Goal: Transaction & Acquisition: Purchase product/service

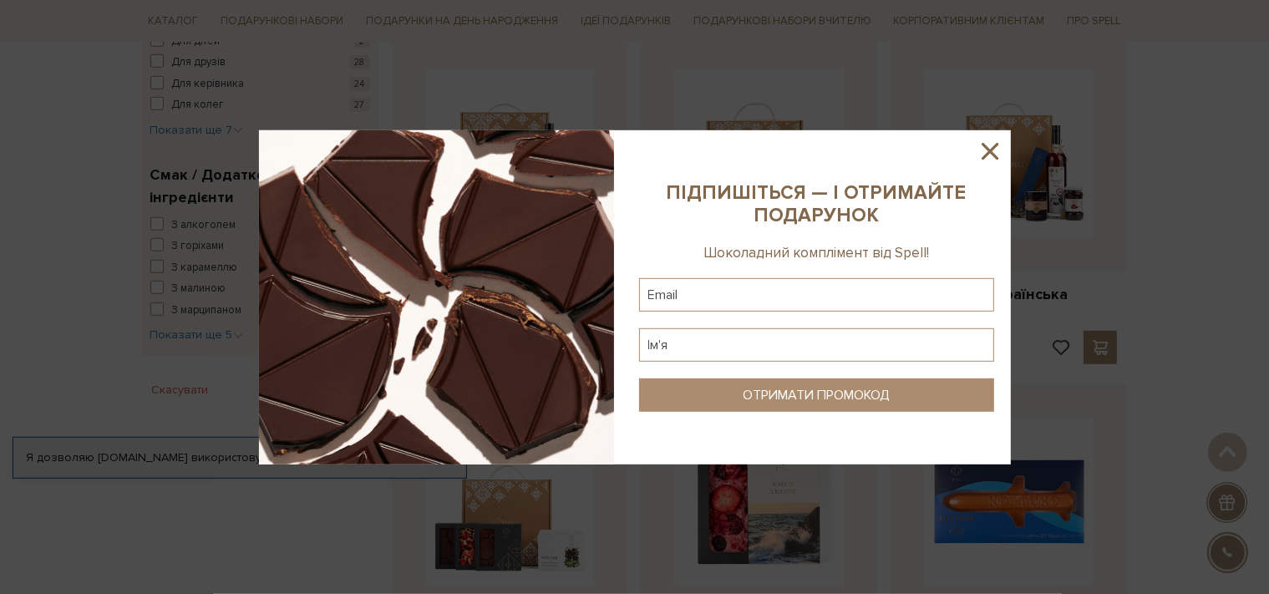
scroll to position [1146, 0]
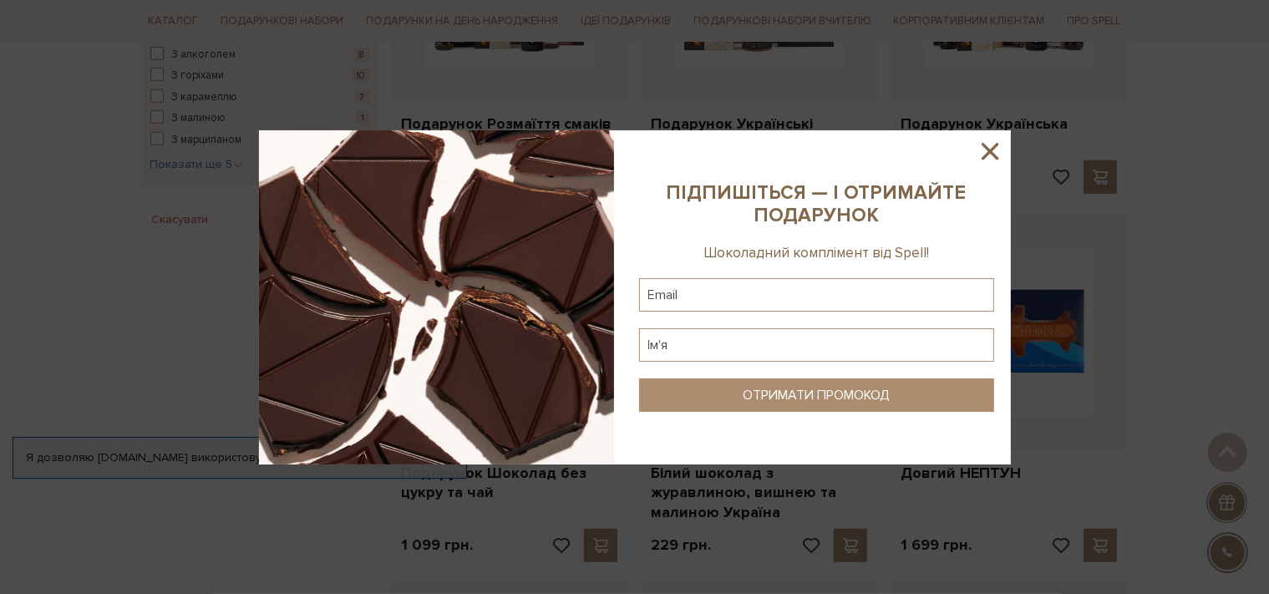
click at [986, 149] on icon at bounding box center [989, 151] width 28 height 28
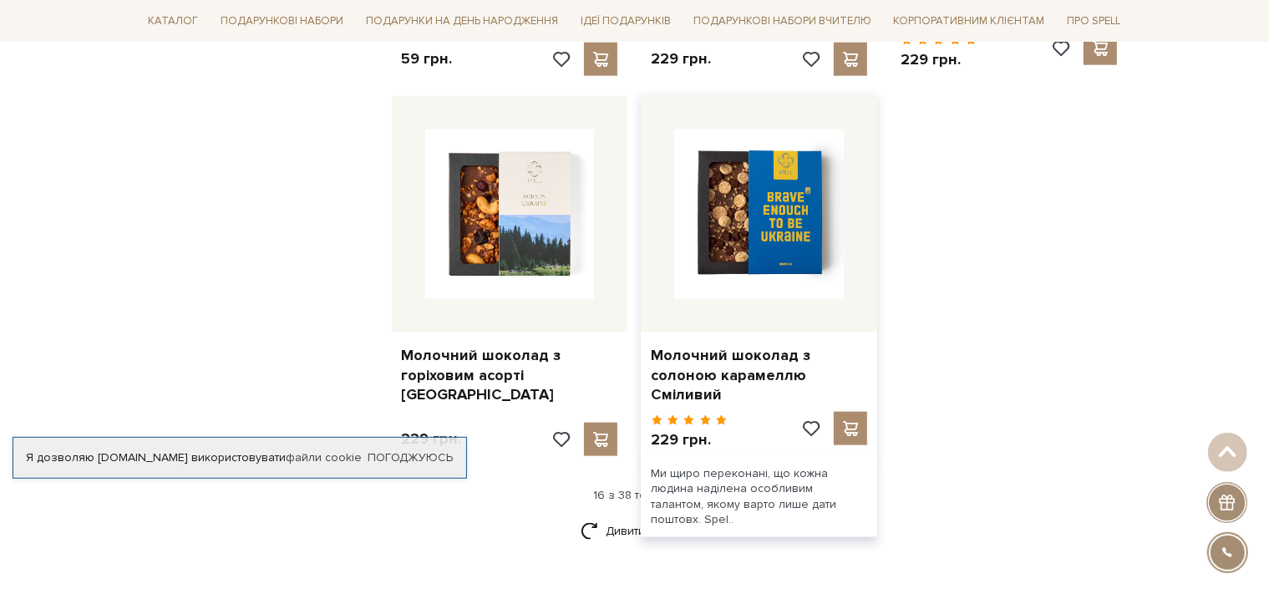
scroll to position [2028, 0]
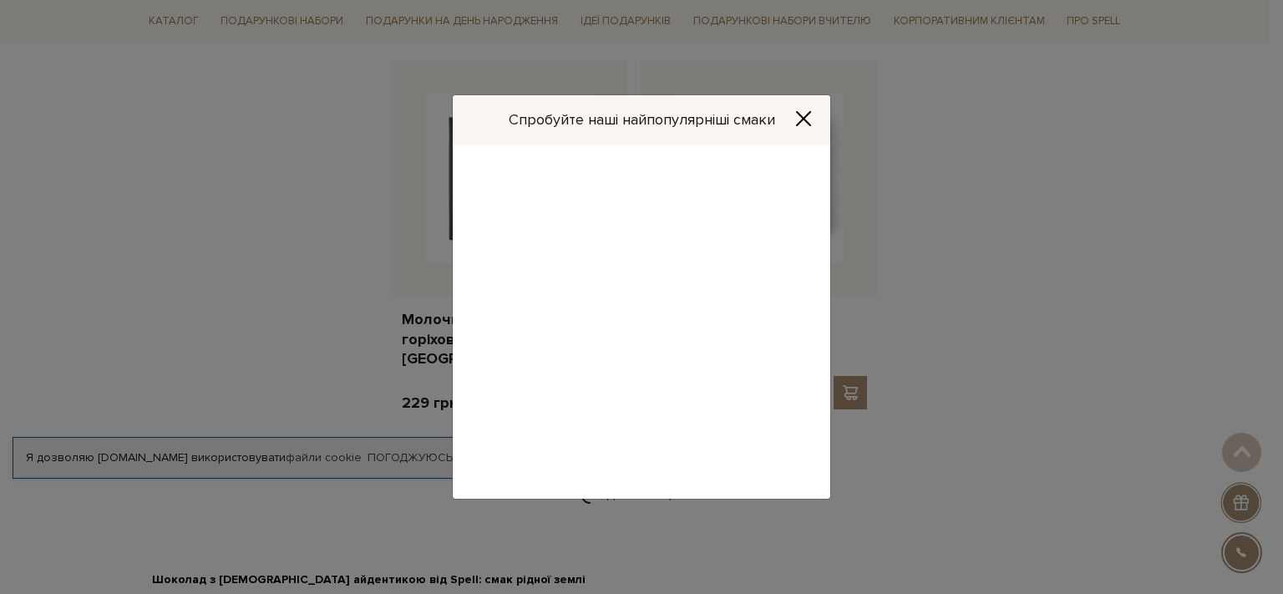
click at [607, 472] on div "Спробуйте наші найпопулярніші смаки Набір шоколадних цукерок Перемога 329 грн." at bounding box center [641, 297] width 1283 height 594
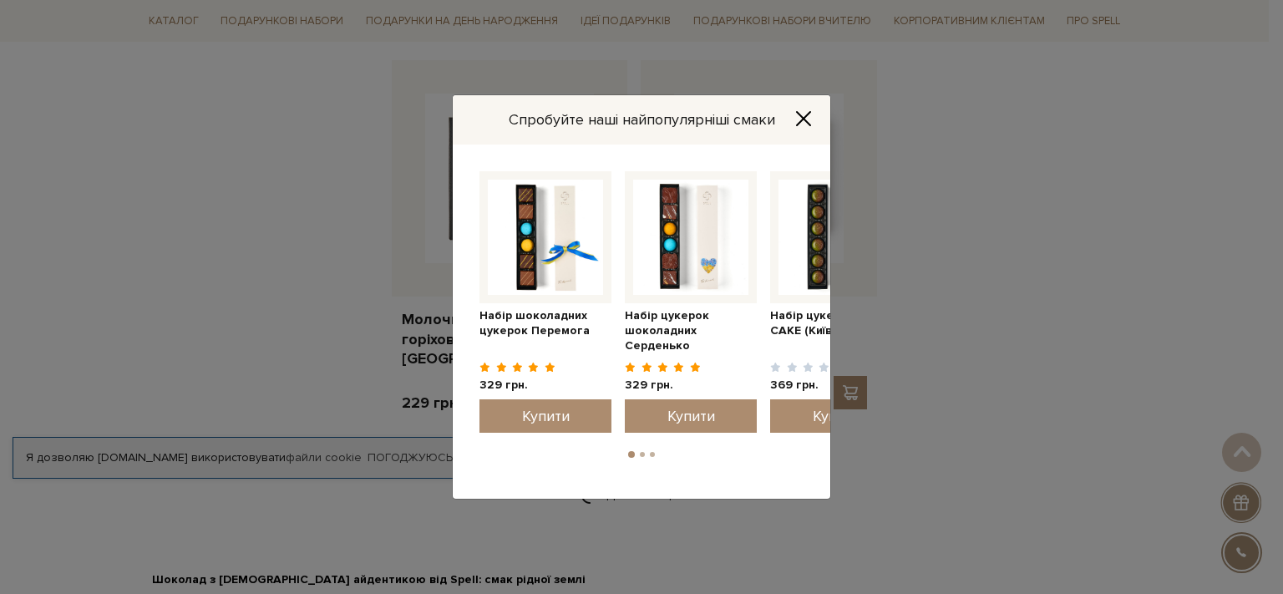
click at [803, 118] on icon "Close" at bounding box center [803, 118] width 13 height 13
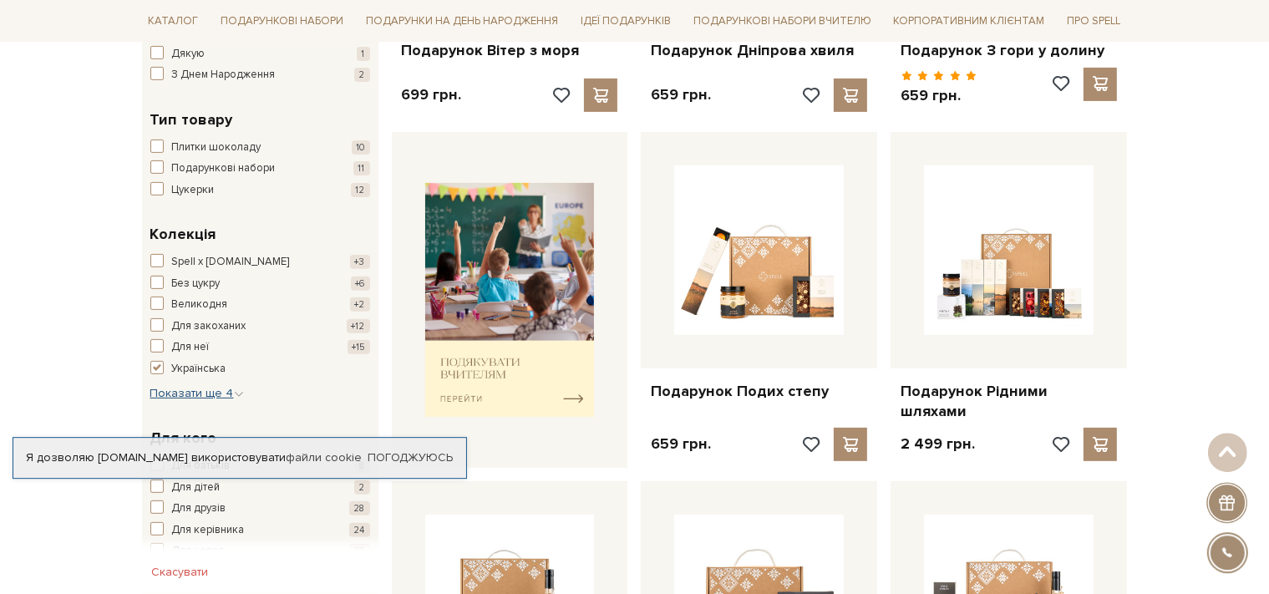
scroll to position [529, 0]
click at [157, 366] on span "button" at bounding box center [156, 368] width 13 height 13
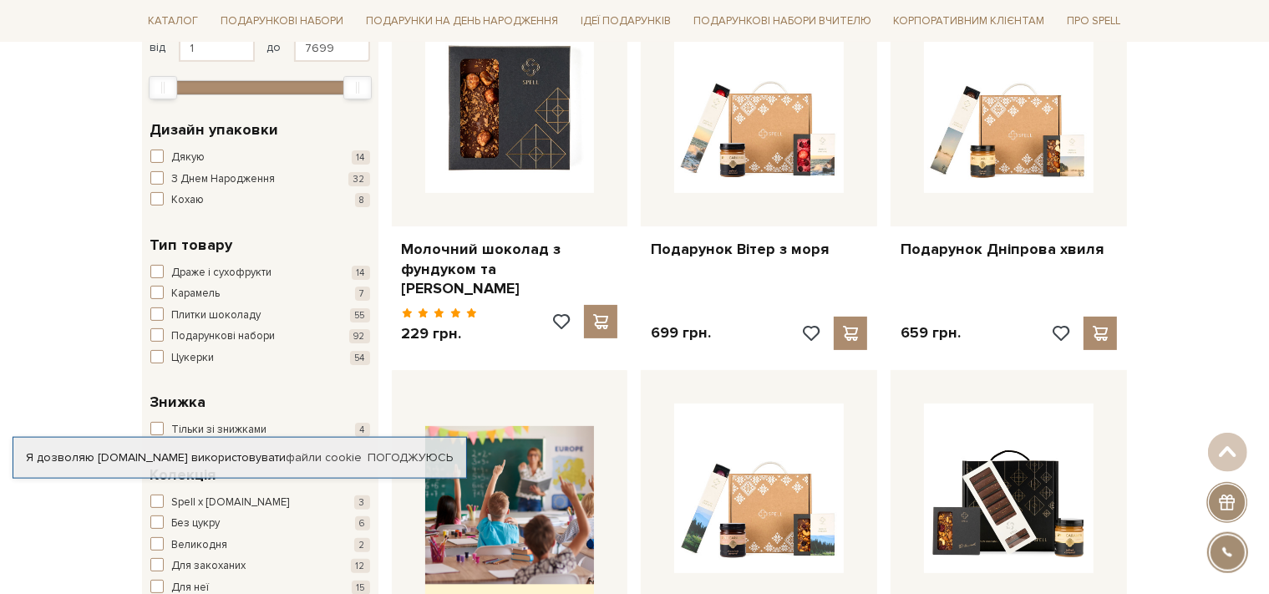
scroll to position [352, 0]
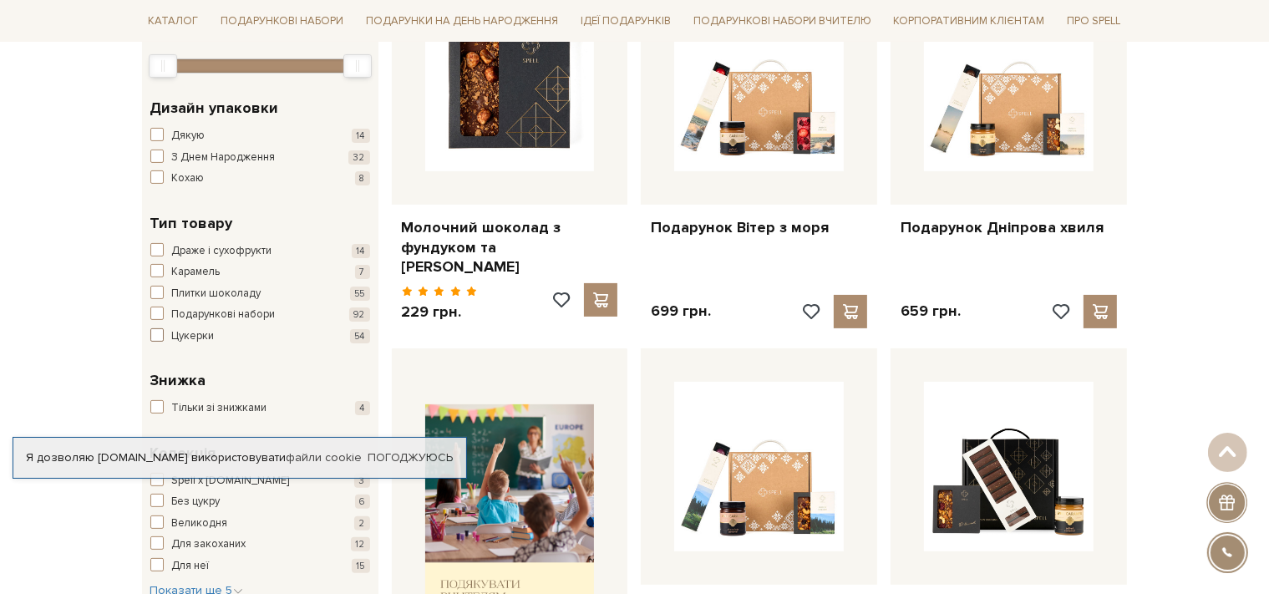
click at [163, 336] on span "button" at bounding box center [156, 334] width 13 height 13
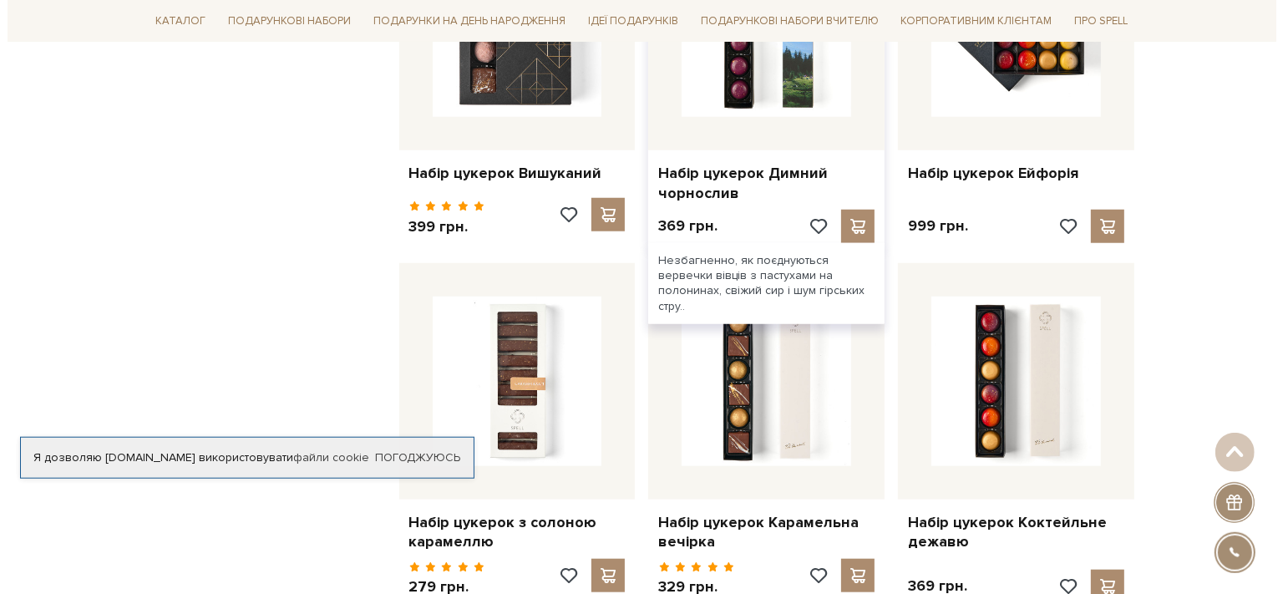
scroll to position [1499, 0]
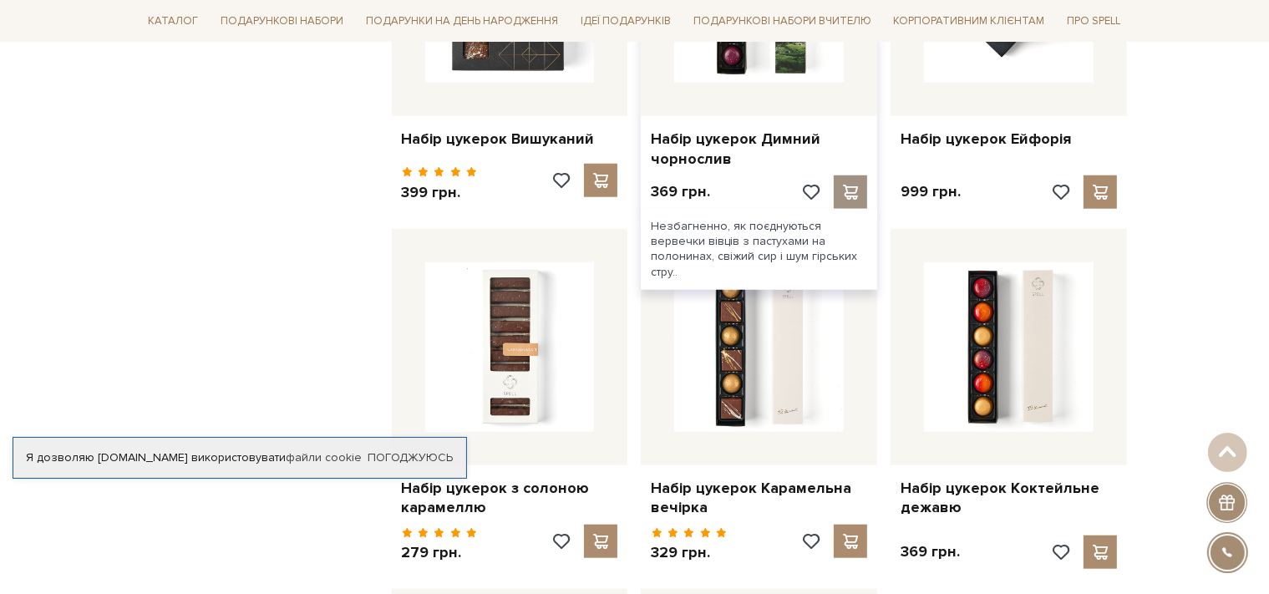
click at [854, 195] on span at bounding box center [850, 192] width 21 height 15
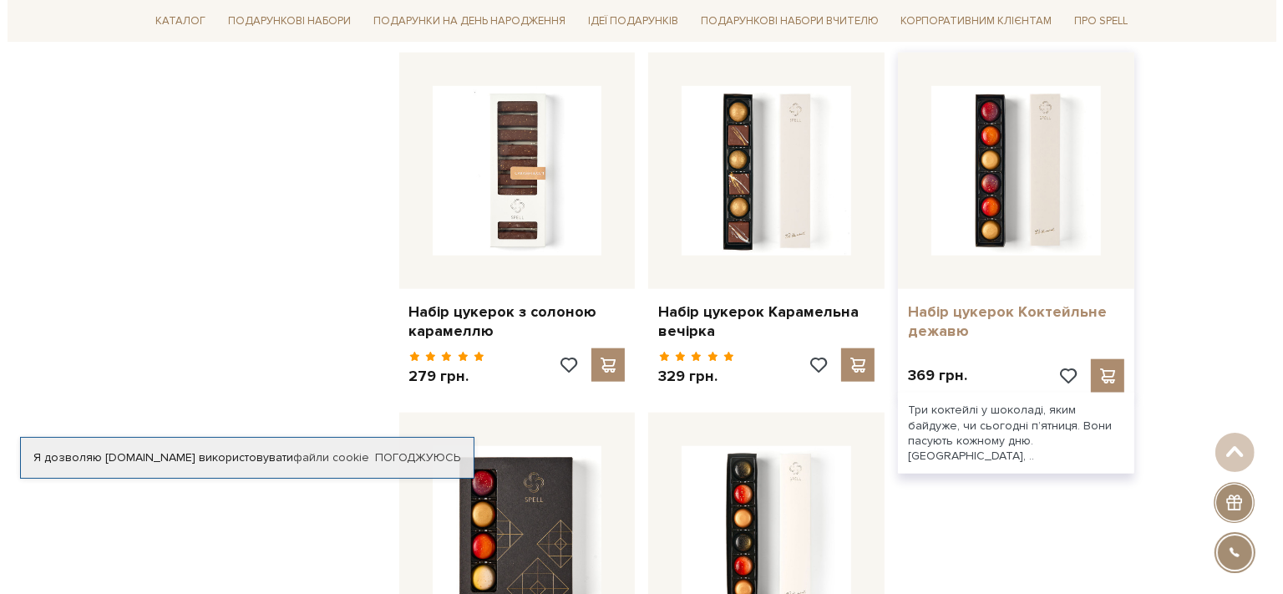
scroll to position [1764, 0]
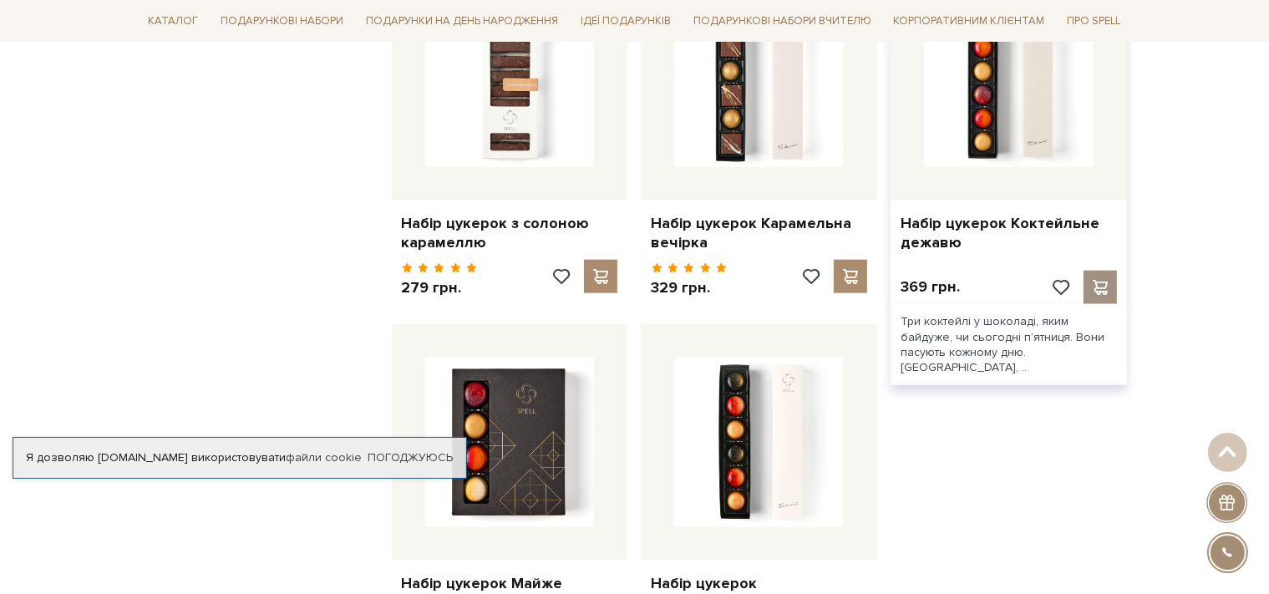
click at [1101, 283] on span at bounding box center [1100, 287] width 21 height 15
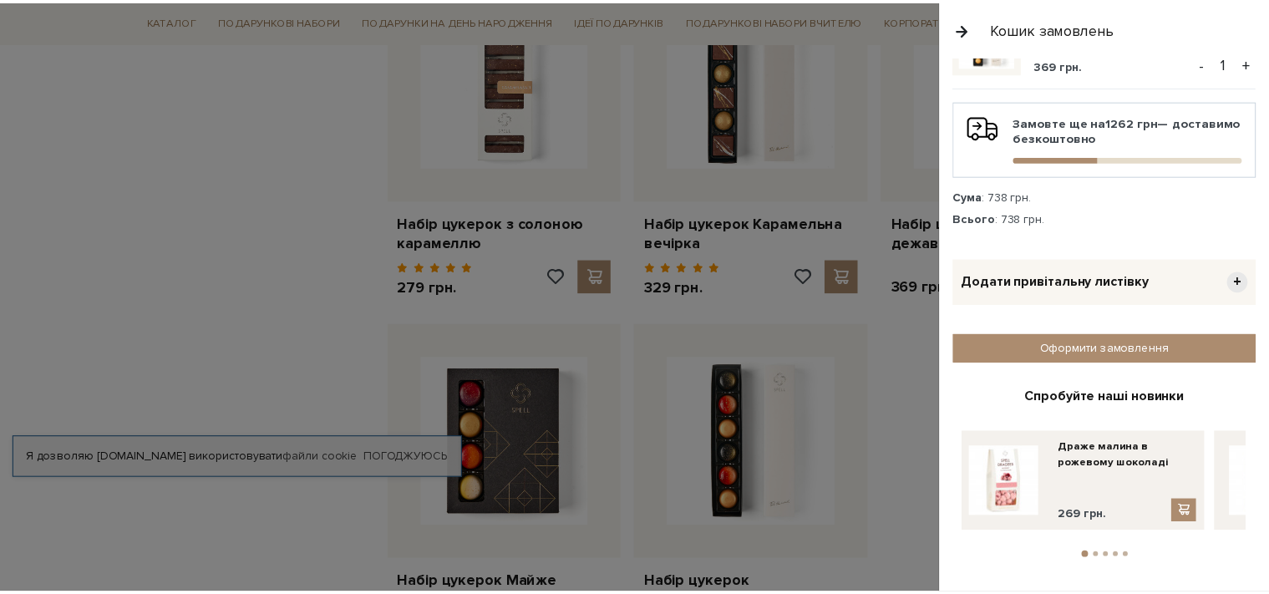
scroll to position [196, 0]
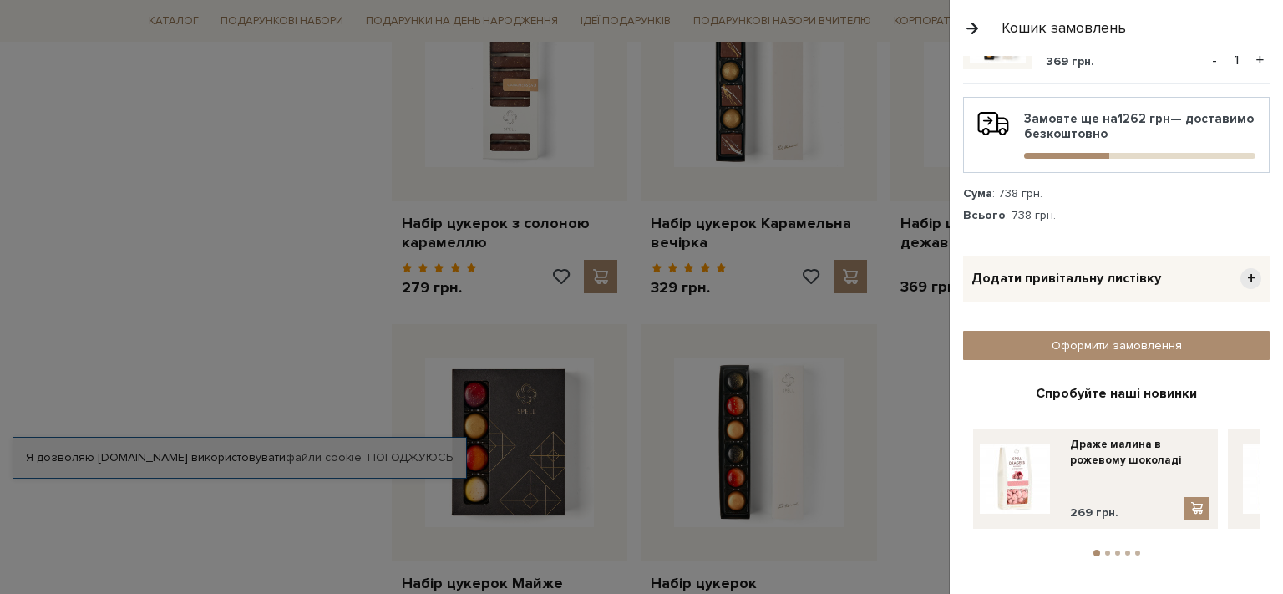
click at [269, 372] on div at bounding box center [641, 297] width 1283 height 594
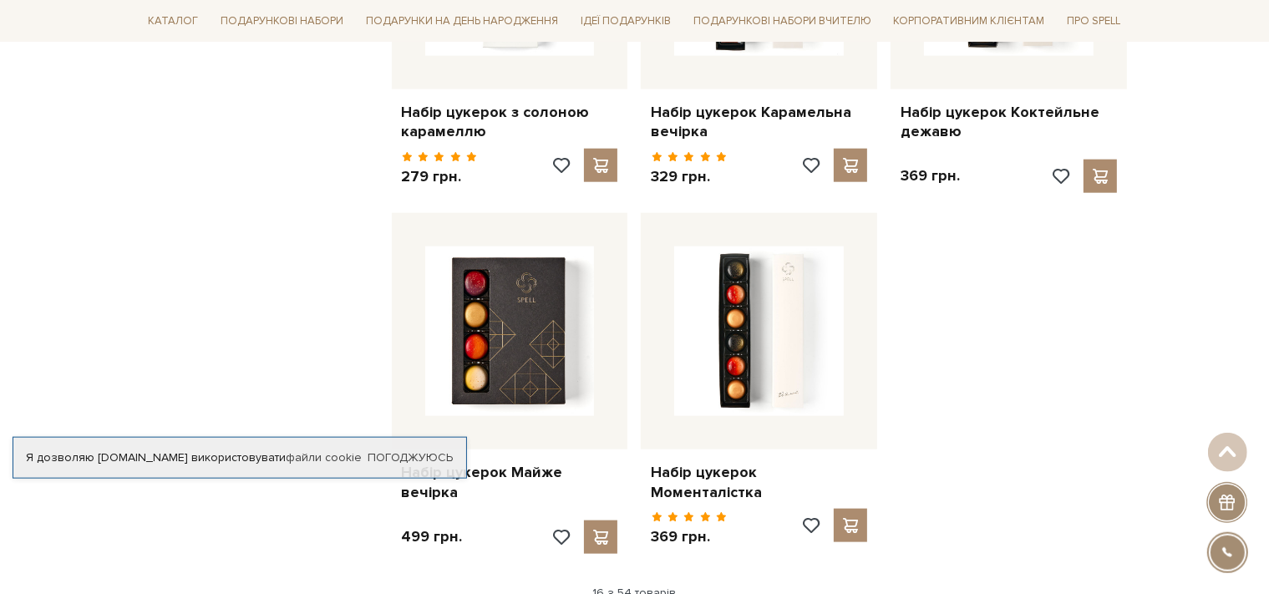
scroll to position [2205, 0]
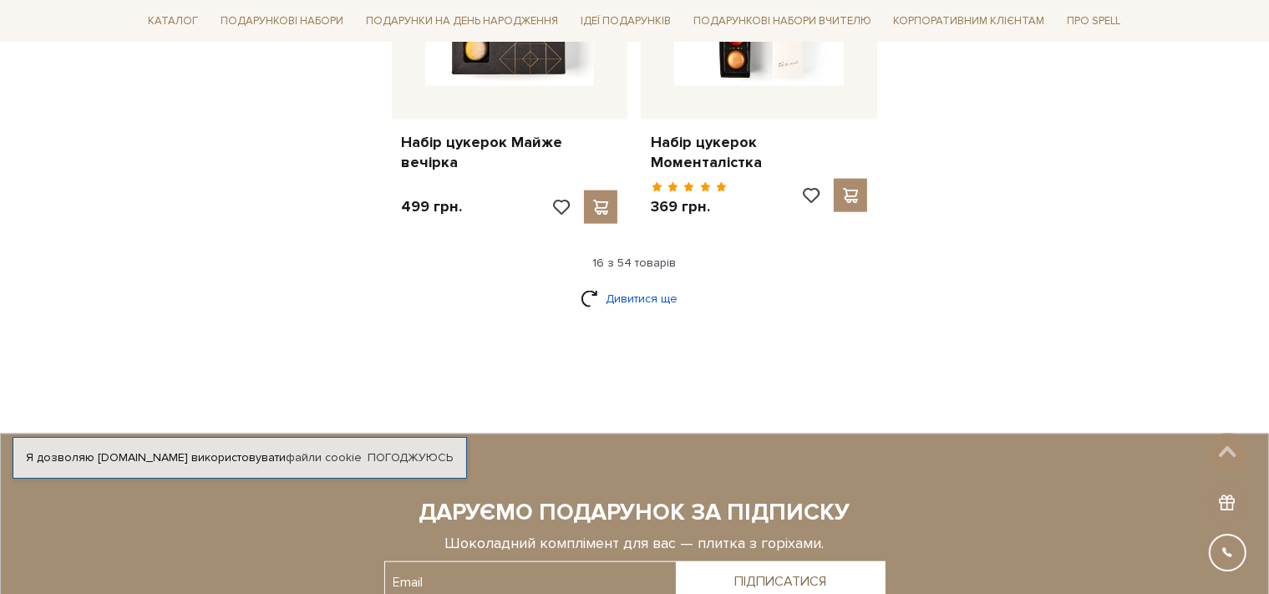
click at [607, 284] on link "Дивитися ще" at bounding box center [634, 298] width 109 height 29
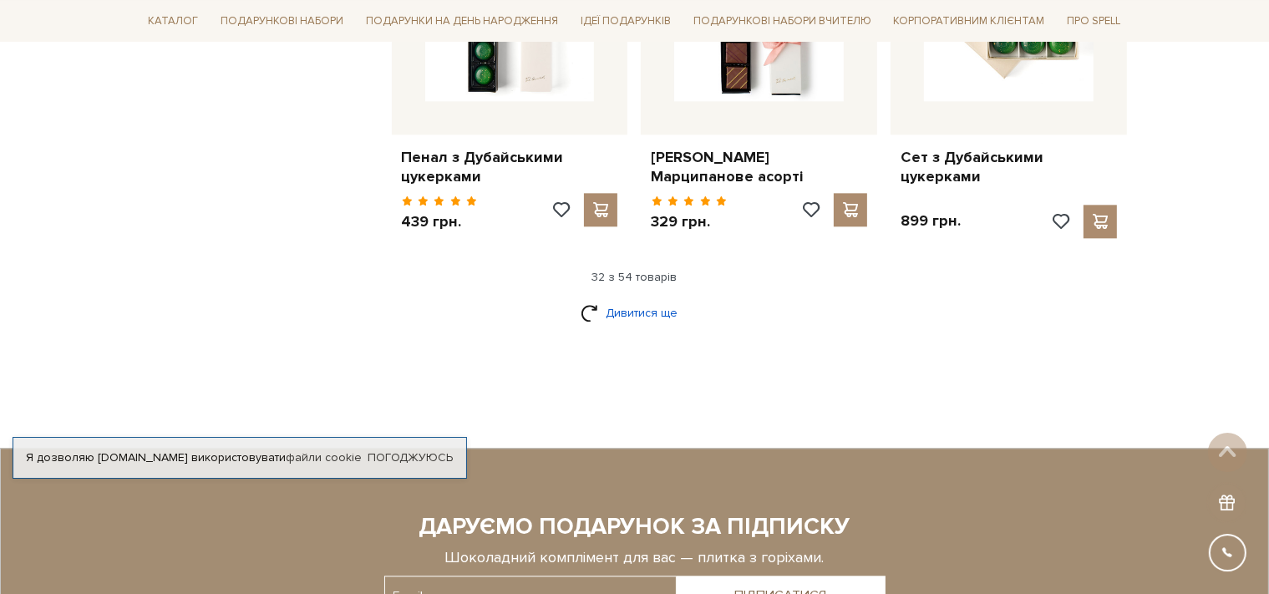
scroll to position [3969, 0]
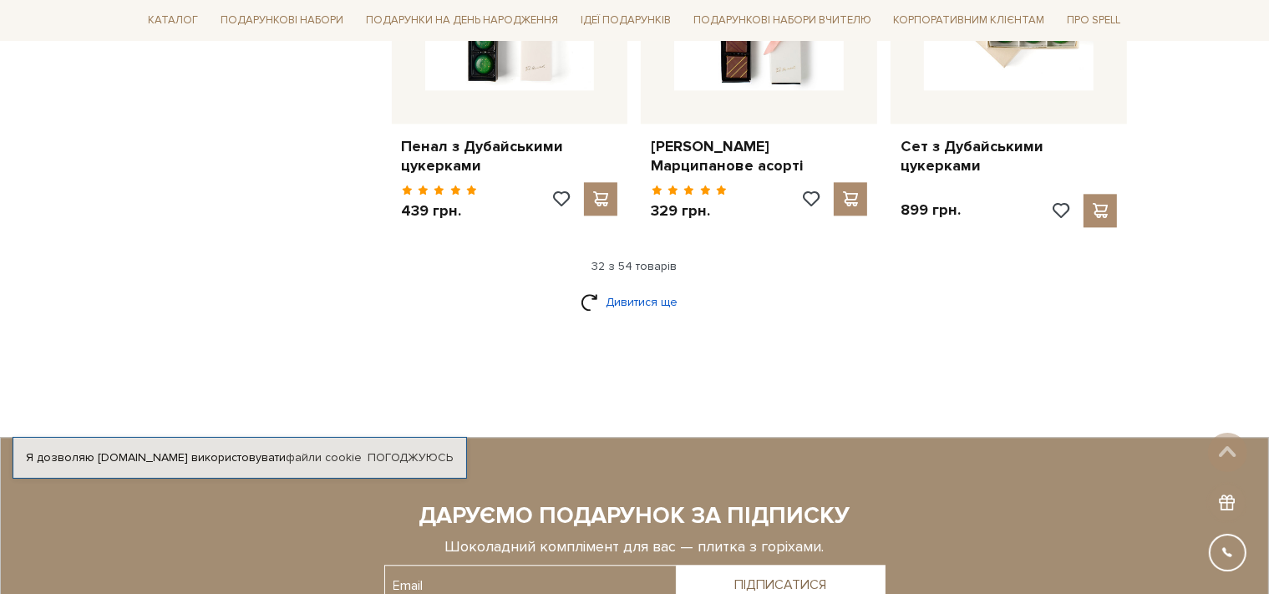
click at [641, 291] on link "Дивитися ще" at bounding box center [634, 301] width 109 height 29
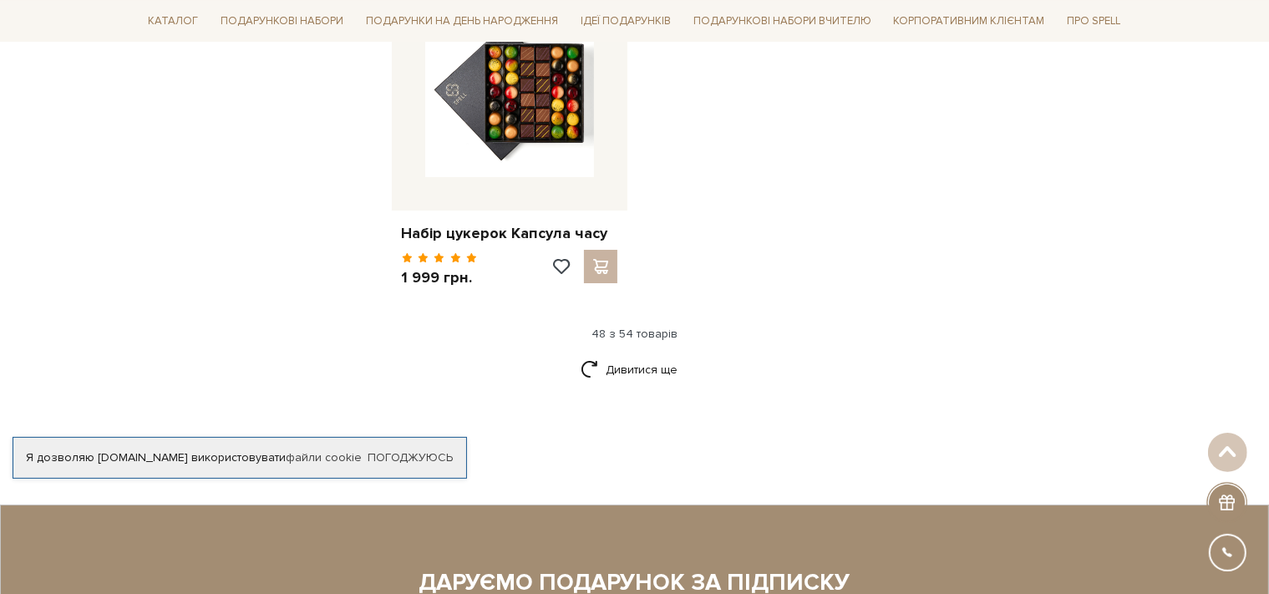
scroll to position [6085, 0]
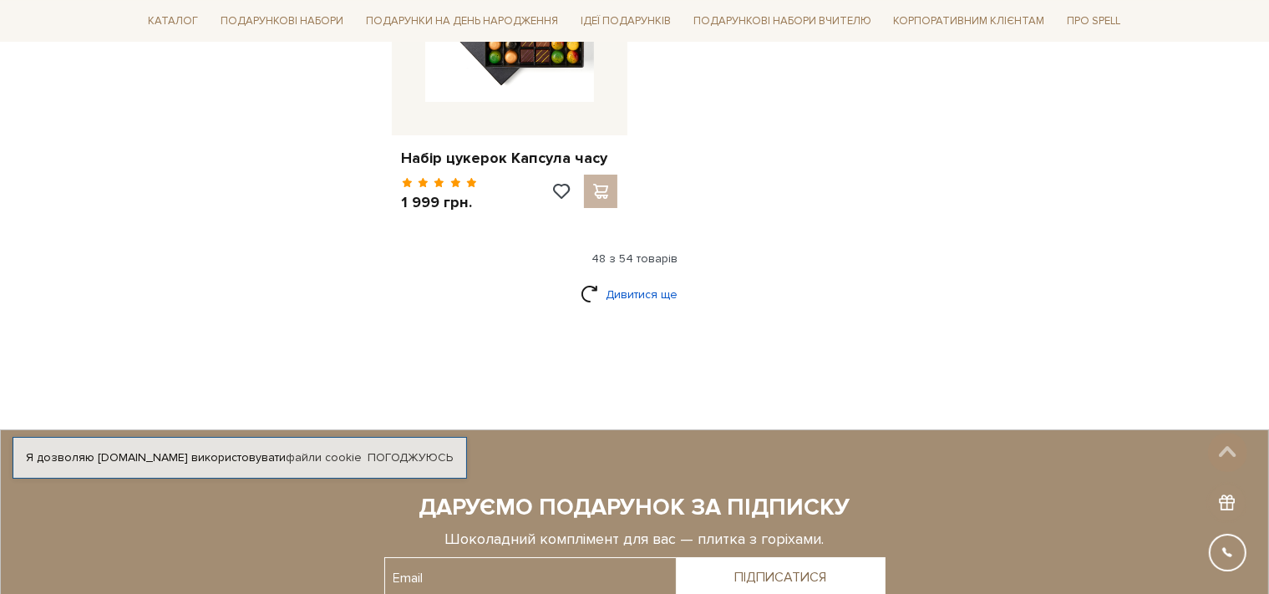
click at [658, 280] on link "Дивитися ще" at bounding box center [634, 294] width 109 height 29
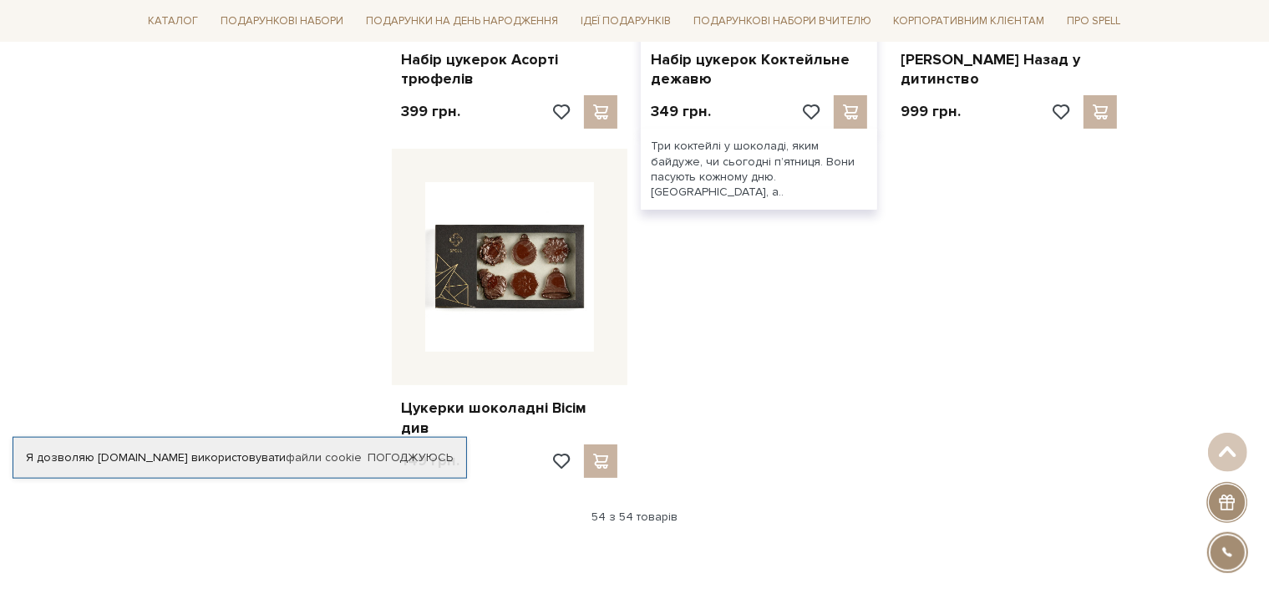
scroll to position [6526, 0]
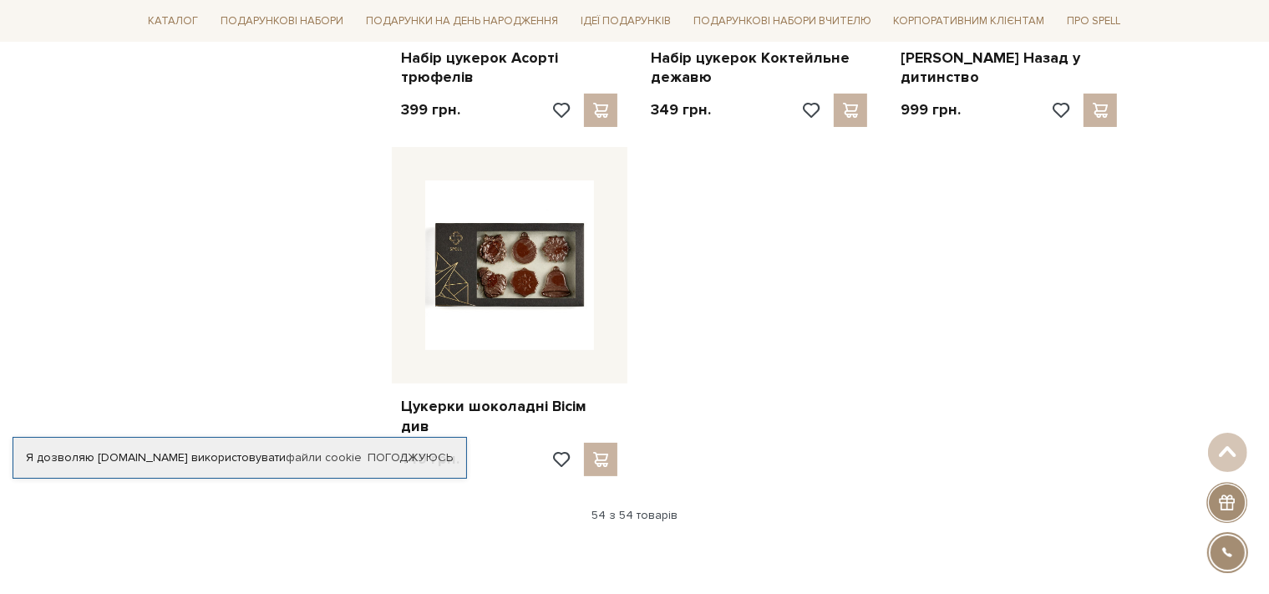
click at [662, 508] on div "54 з 54 товарів" at bounding box center [634, 515] width 999 height 15
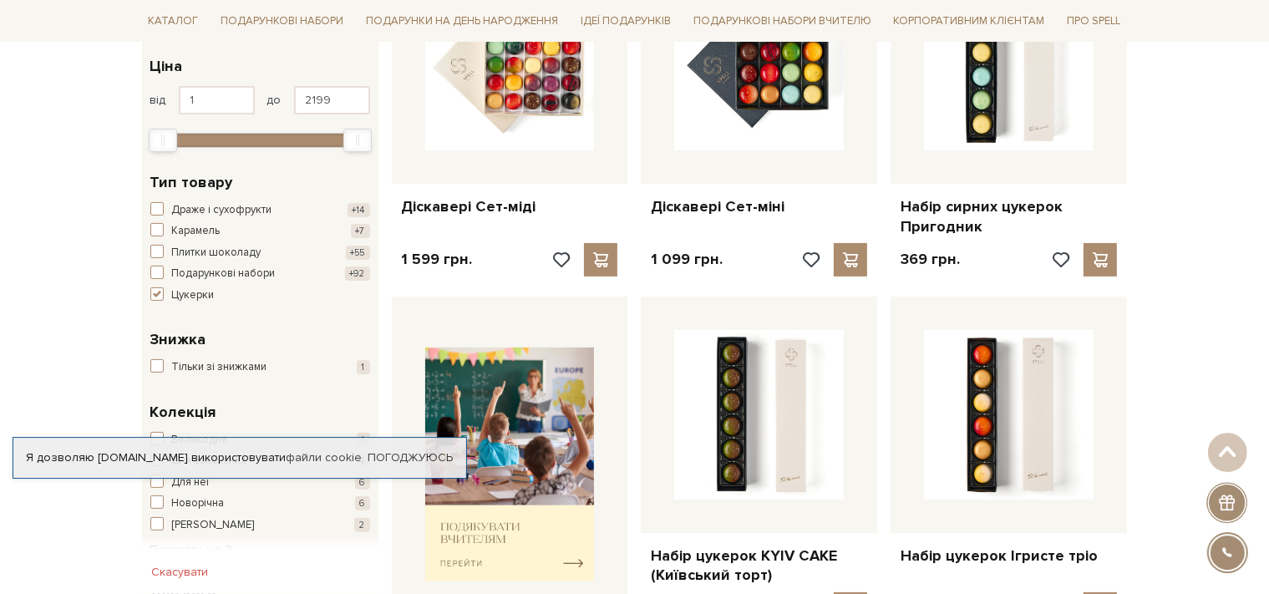
scroll to position [352, 0]
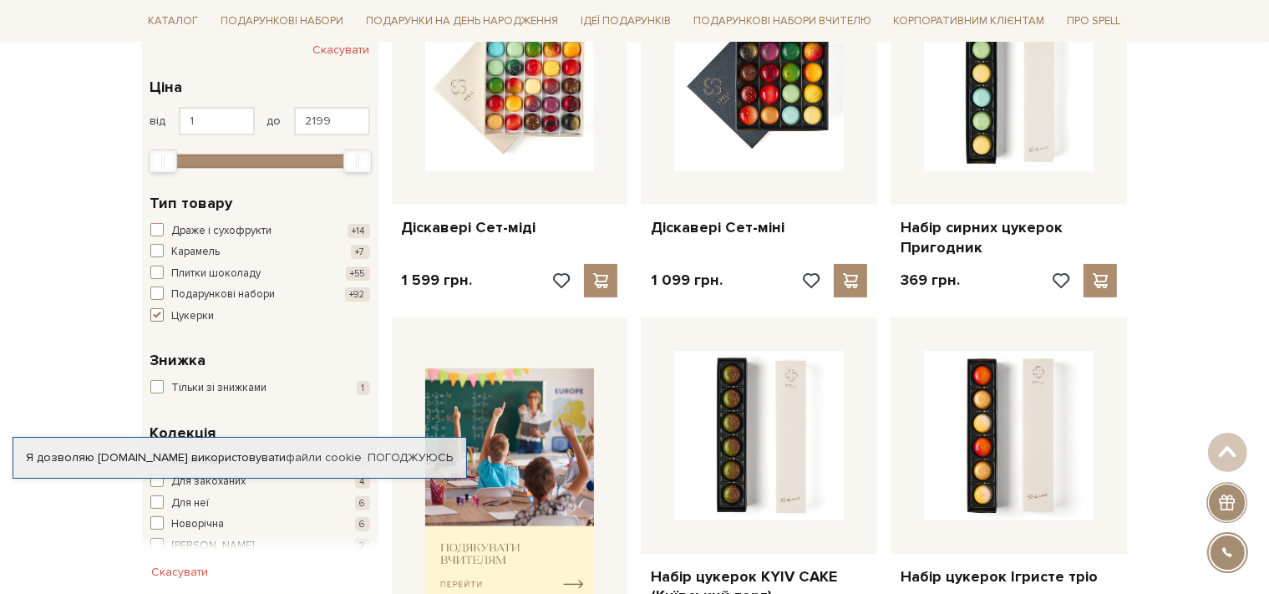
click at [162, 312] on button "Цукерки +54" at bounding box center [260, 316] width 220 height 17
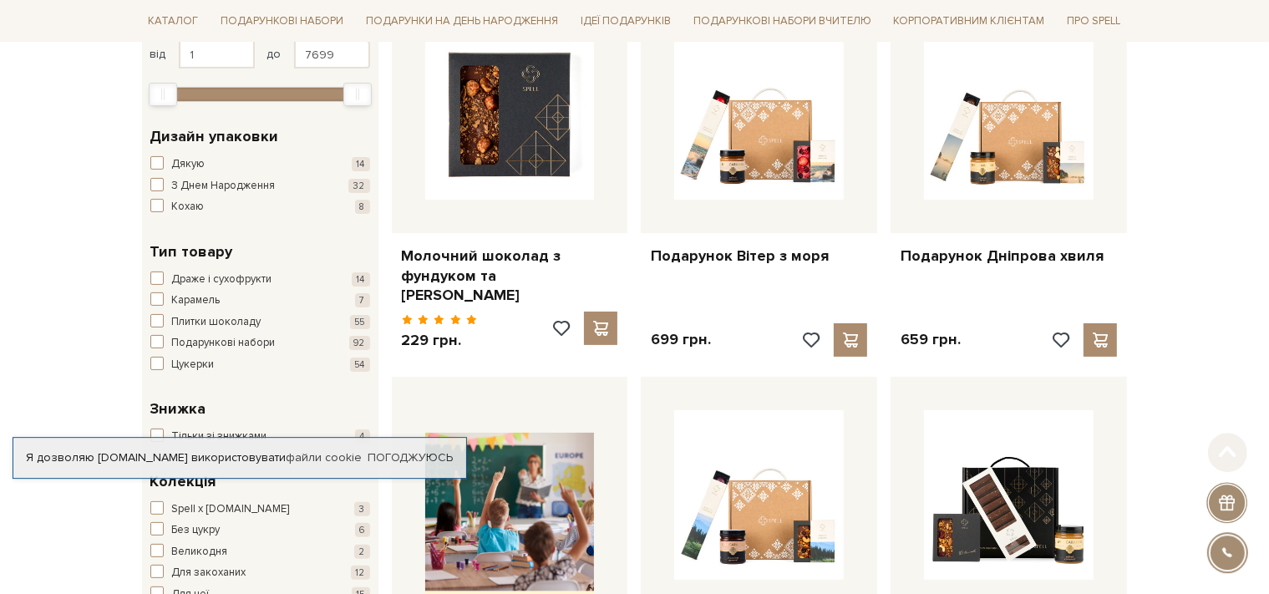
scroll to position [352, 0]
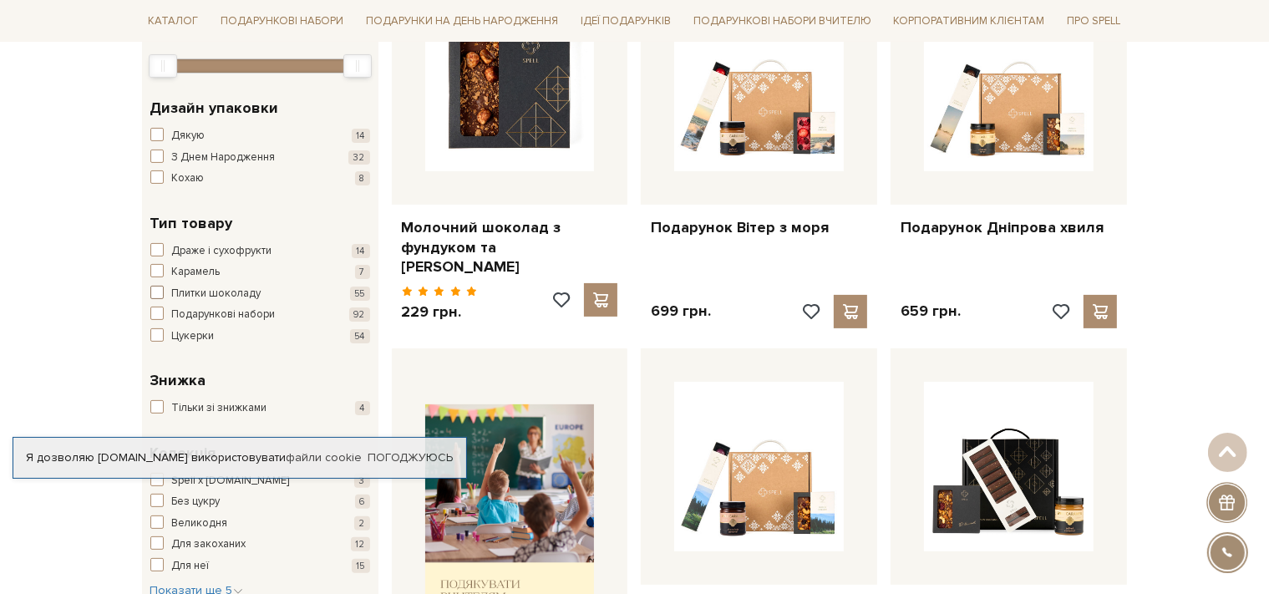
click at [160, 291] on span "button" at bounding box center [156, 292] width 13 height 13
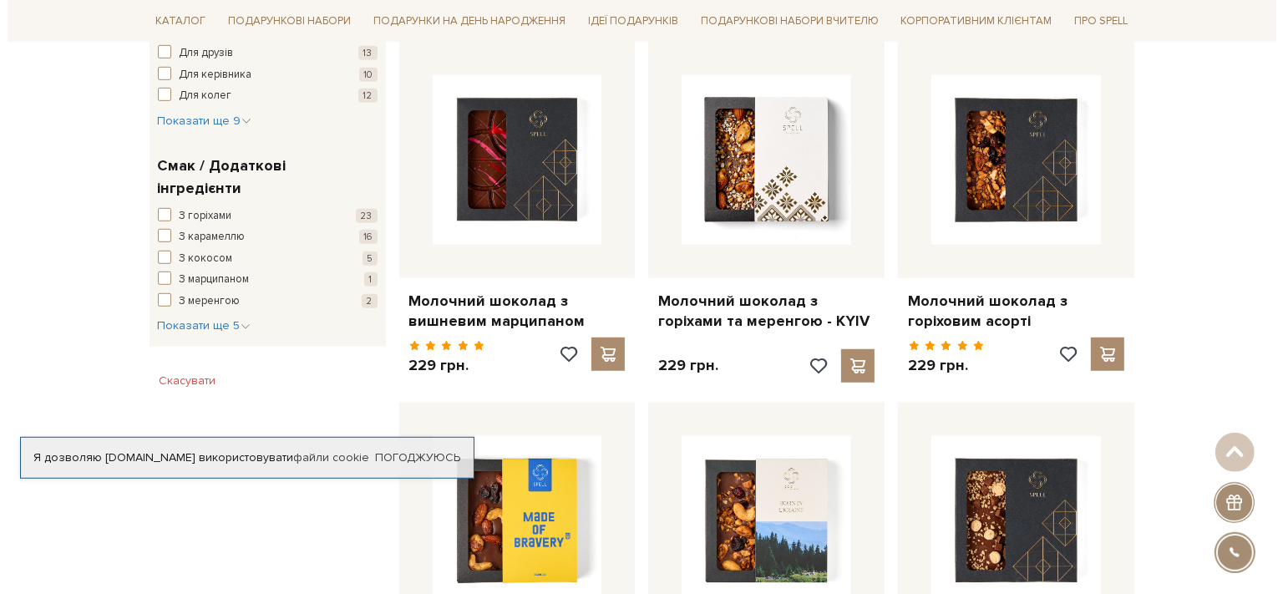
scroll to position [1058, 0]
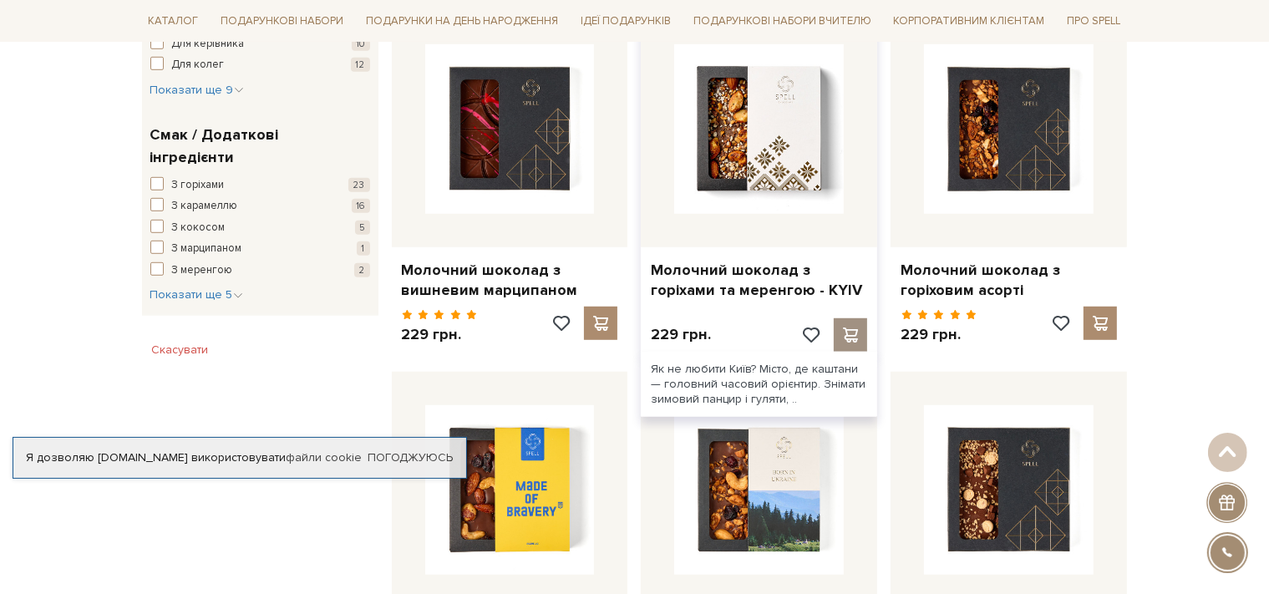
click at [854, 332] on span at bounding box center [850, 334] width 21 height 15
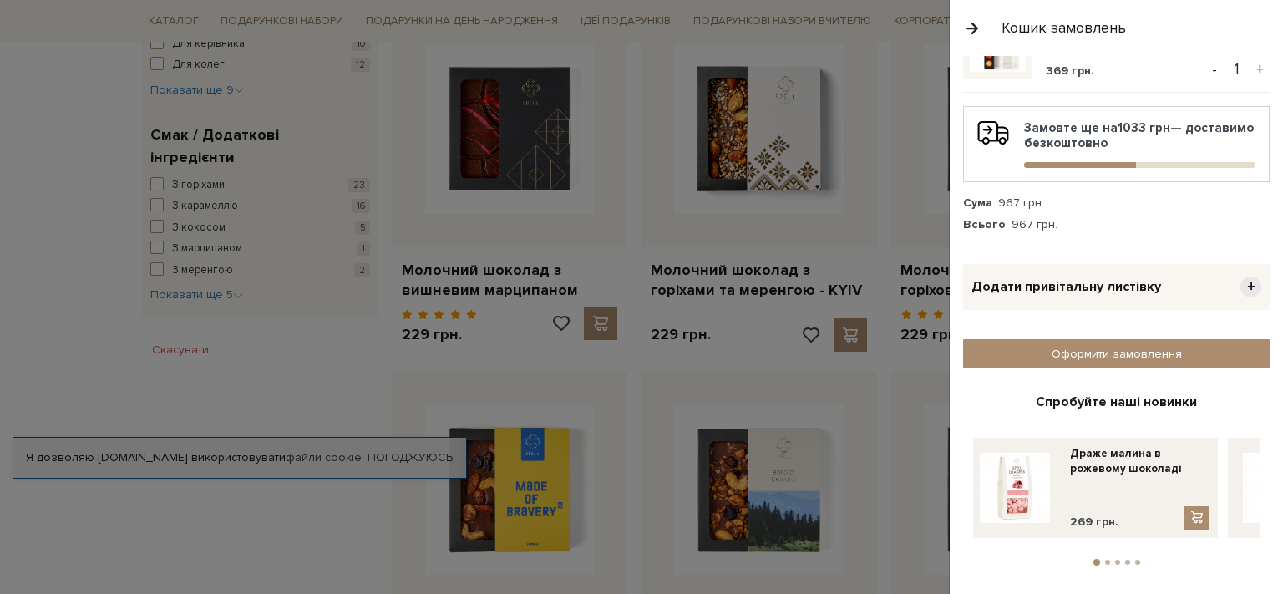
scroll to position [291, 0]
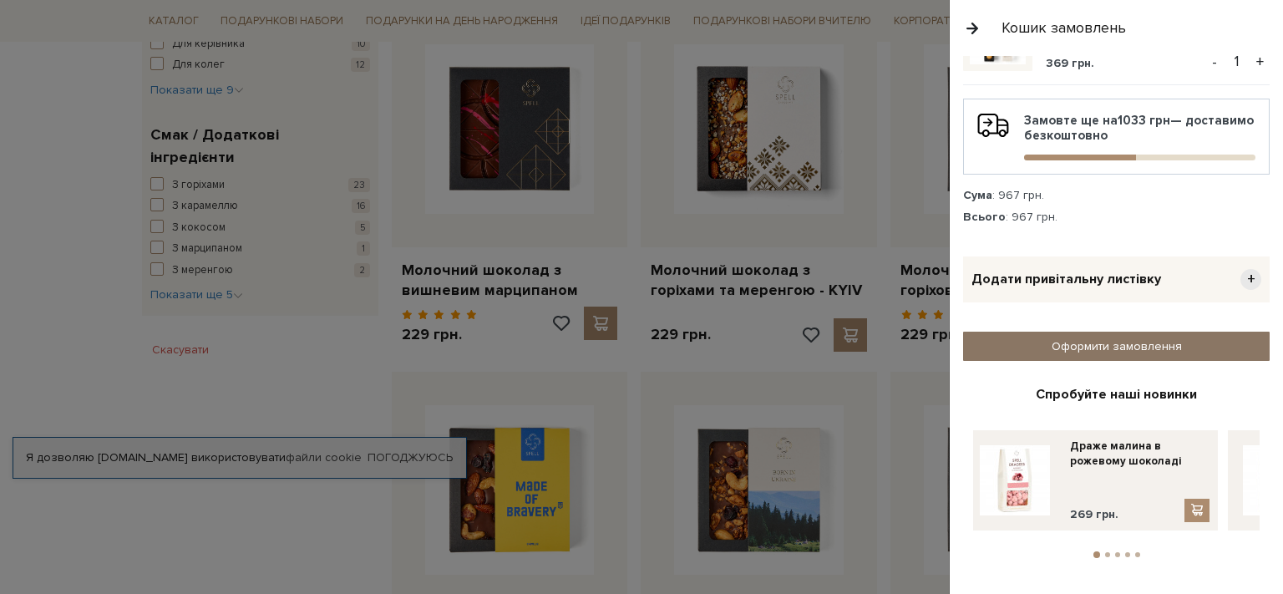
click at [1127, 341] on link "Оформити замовлення" at bounding box center [1116, 346] width 307 height 29
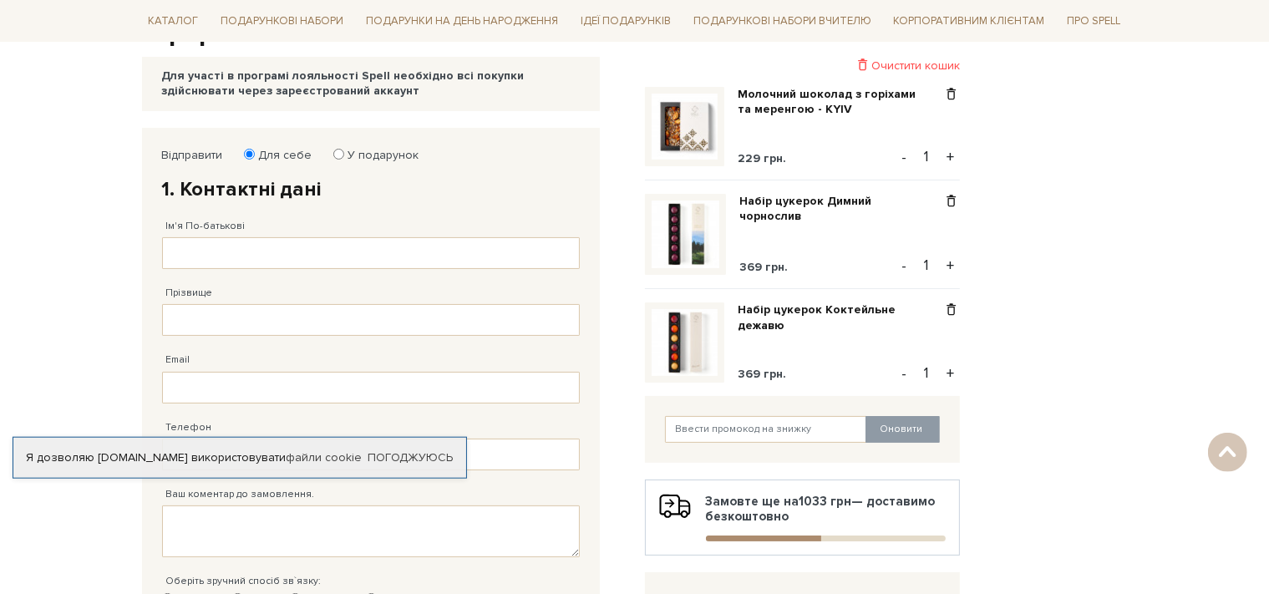
scroll to position [176, 0]
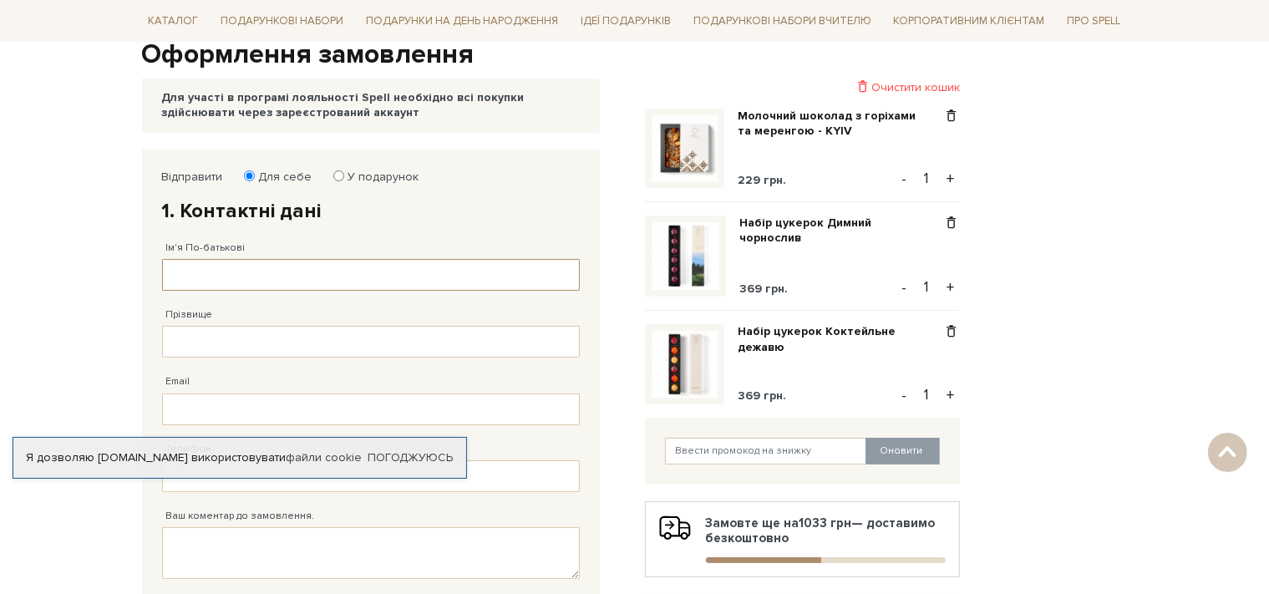
click at [200, 278] on input "Ім'я По-батькові" at bounding box center [371, 275] width 418 height 32
type input "[PERSON_NAME]"
click at [197, 350] on input "Прізвище" at bounding box center [371, 342] width 418 height 32
drag, startPoint x: 259, startPoint y: 269, endPoint x: 159, endPoint y: 266, distance: 100.3
click at [162, 271] on input "[PERSON_NAME]" at bounding box center [371, 275] width 418 height 32
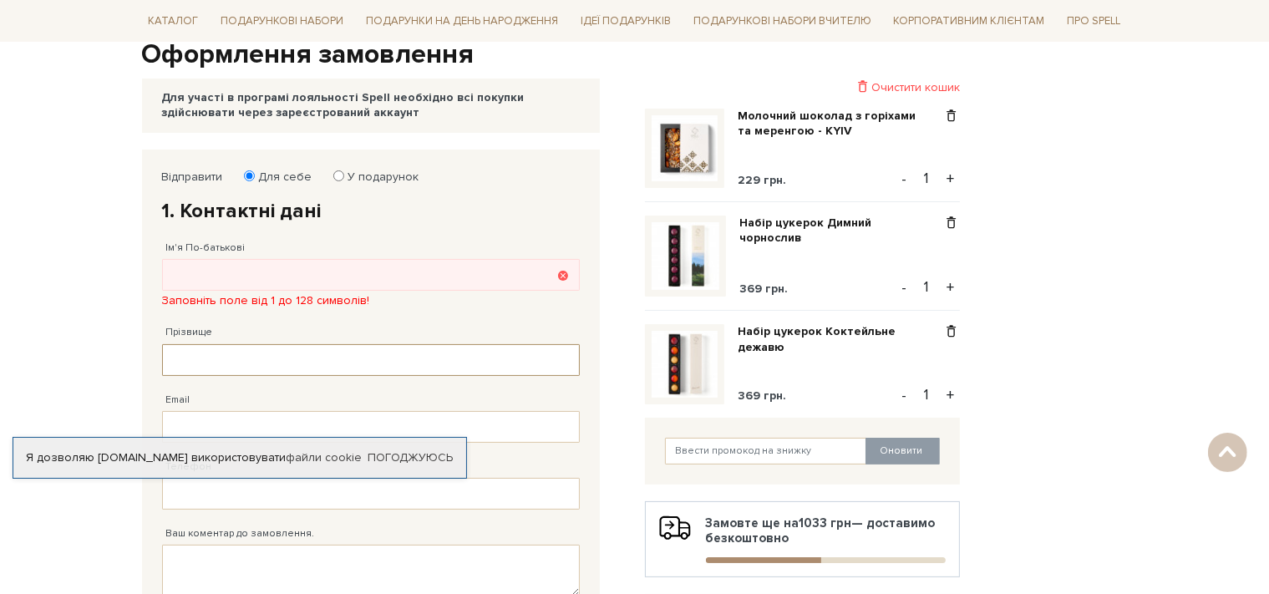
paste input "[PERSON_NAME]"
type input "[PERSON_NAME]"
drag, startPoint x: 224, startPoint y: 262, endPoint x: 213, endPoint y: 276, distance: 17.2
click at [222, 266] on input "Ім'я По-батькові" at bounding box center [371, 275] width 418 height 32
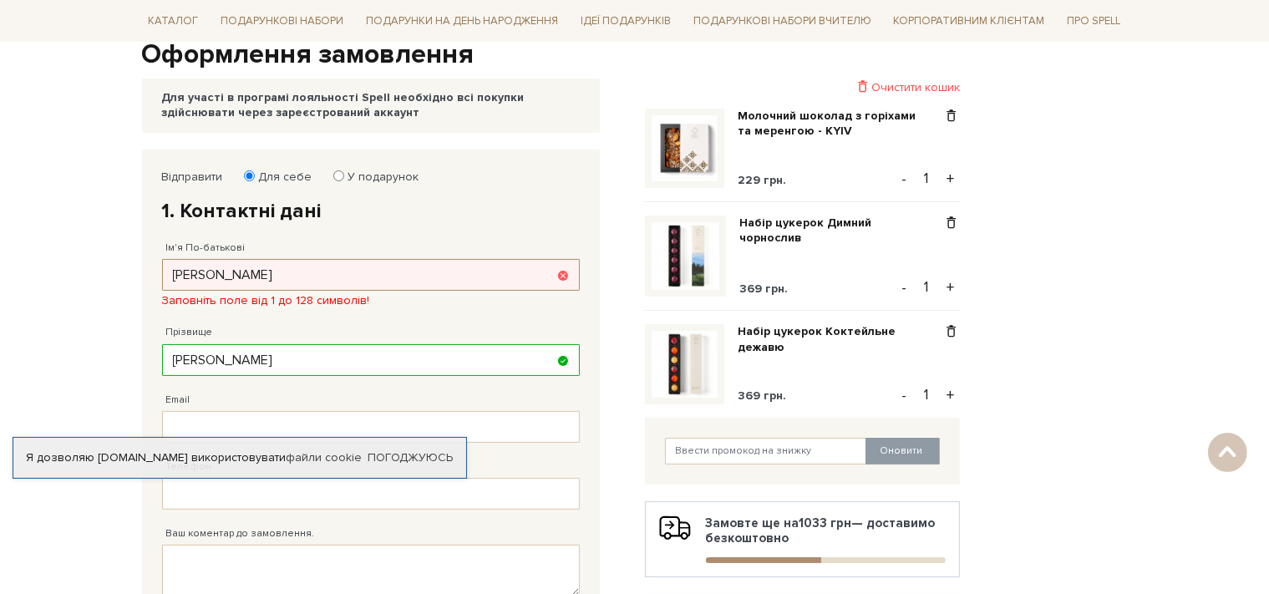
type input "[PERSON_NAME]"
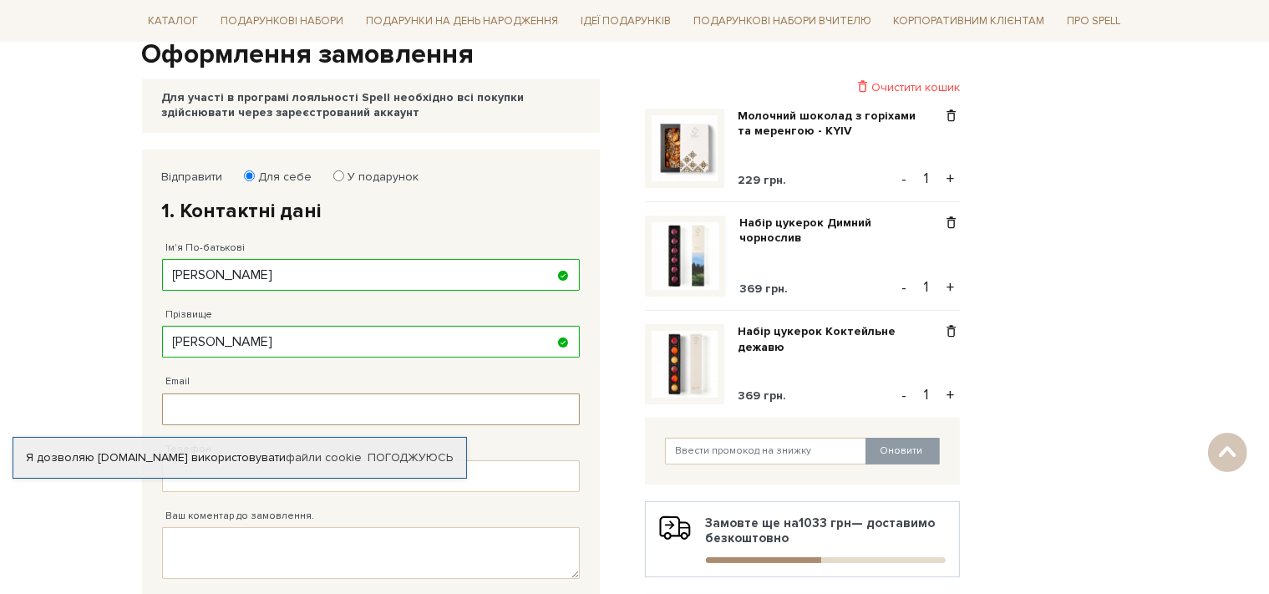
click at [234, 425] on input "Email" at bounding box center [371, 409] width 418 height 32
click at [234, 426] on div "Телефон Заповніть поле!" at bounding box center [371, 458] width 418 height 67
click at [232, 411] on input "Email" at bounding box center [371, 409] width 418 height 32
paste input "[EMAIL_ADDRESS][DOMAIN_NAME]"
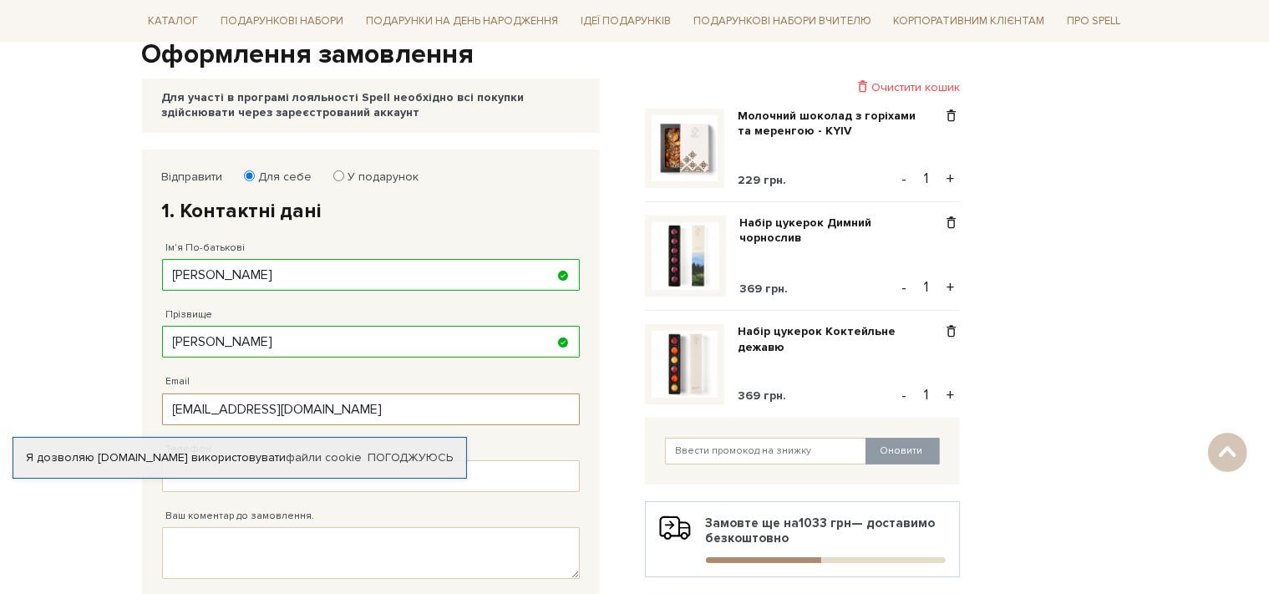
type input "[EMAIL_ADDRESS][DOMAIN_NAME]"
click at [89, 307] on body "Подарункові набори SALE Корпоративним клієнтам Доставка і оплата Консультація: …" at bounding box center [634, 474] width 1269 height 1300
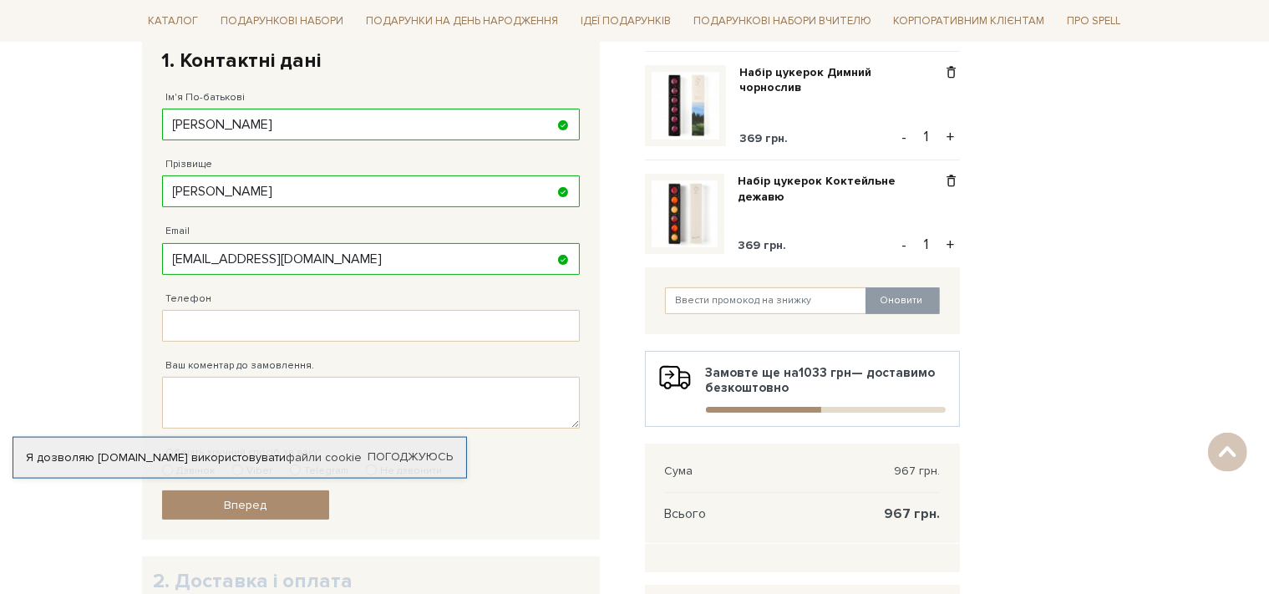
scroll to position [441, 0]
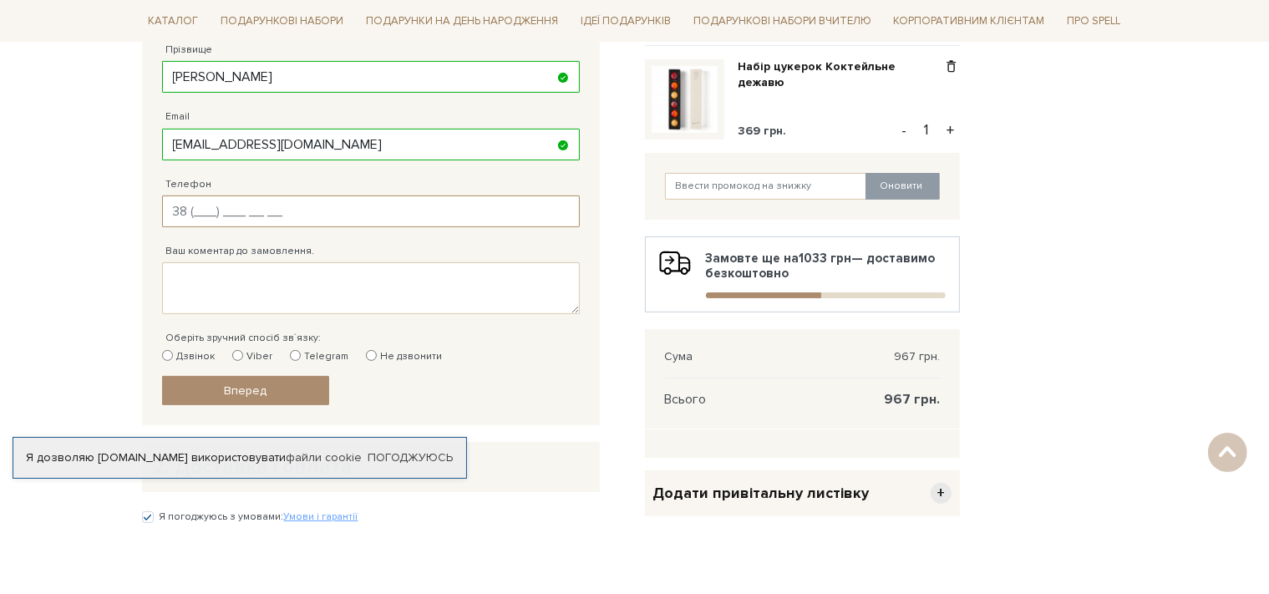
click at [239, 203] on input "Телефон" at bounding box center [371, 211] width 418 height 32
type input "38 (6__) ___ __ __"
type input "[PHONE_NUMBER]"
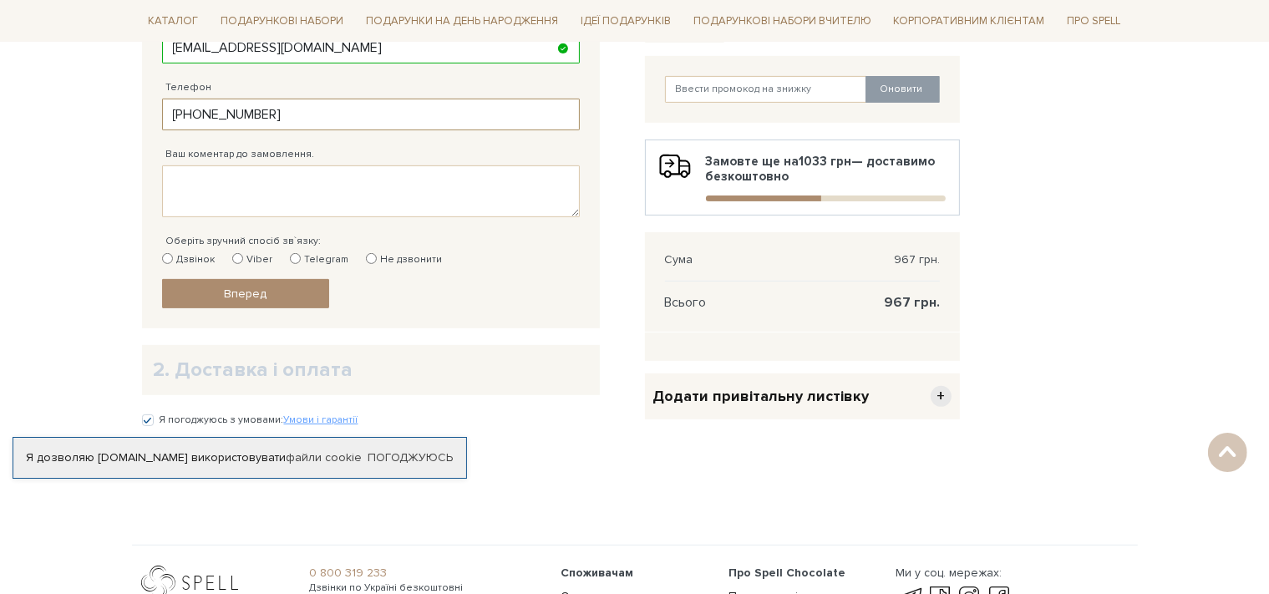
scroll to position [617, 0]
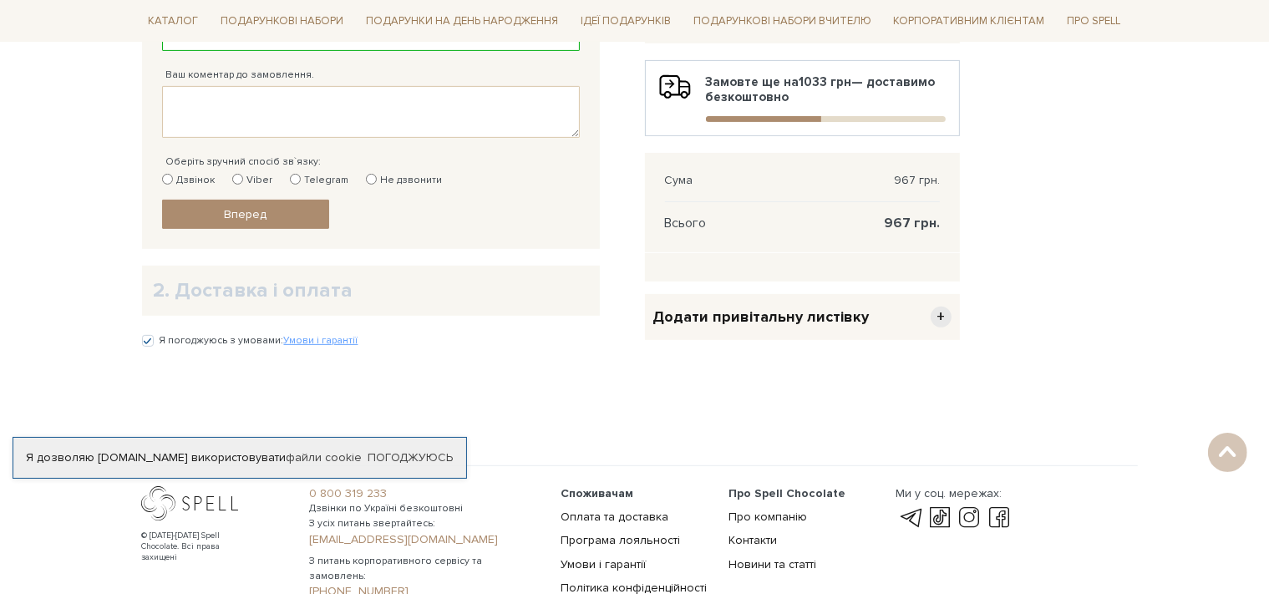
click at [366, 179] on input "Не дзвонити" at bounding box center [371, 179] width 11 height 11
radio input "true"
click at [244, 212] on span "Вперед" at bounding box center [245, 214] width 43 height 14
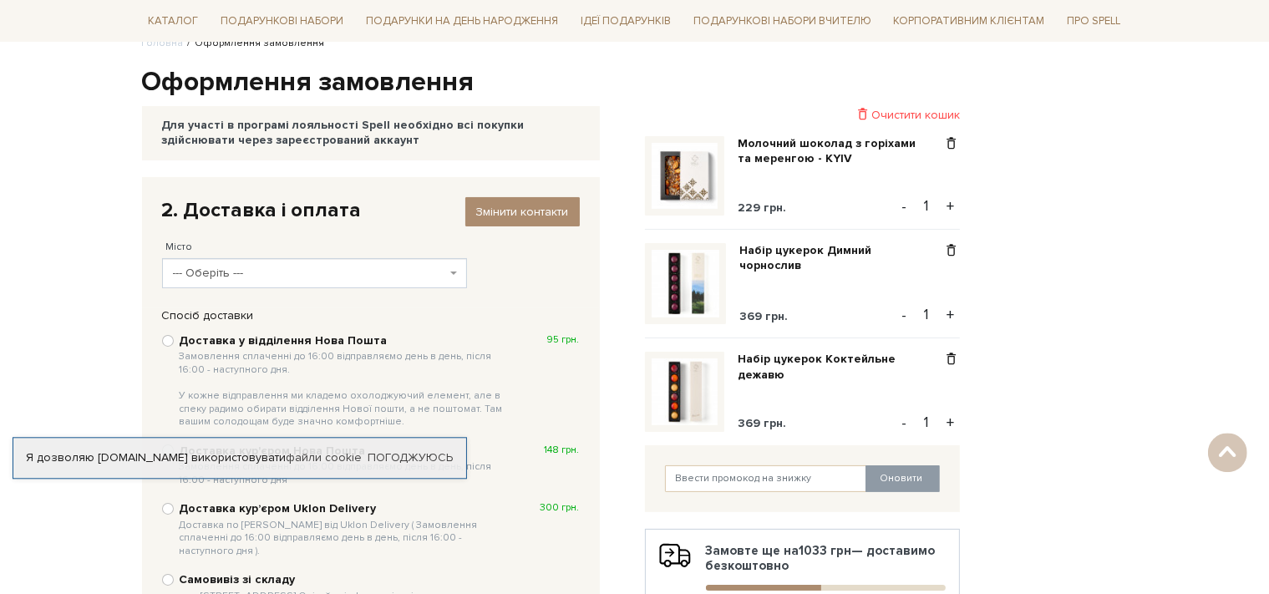
scroll to position [148, 0]
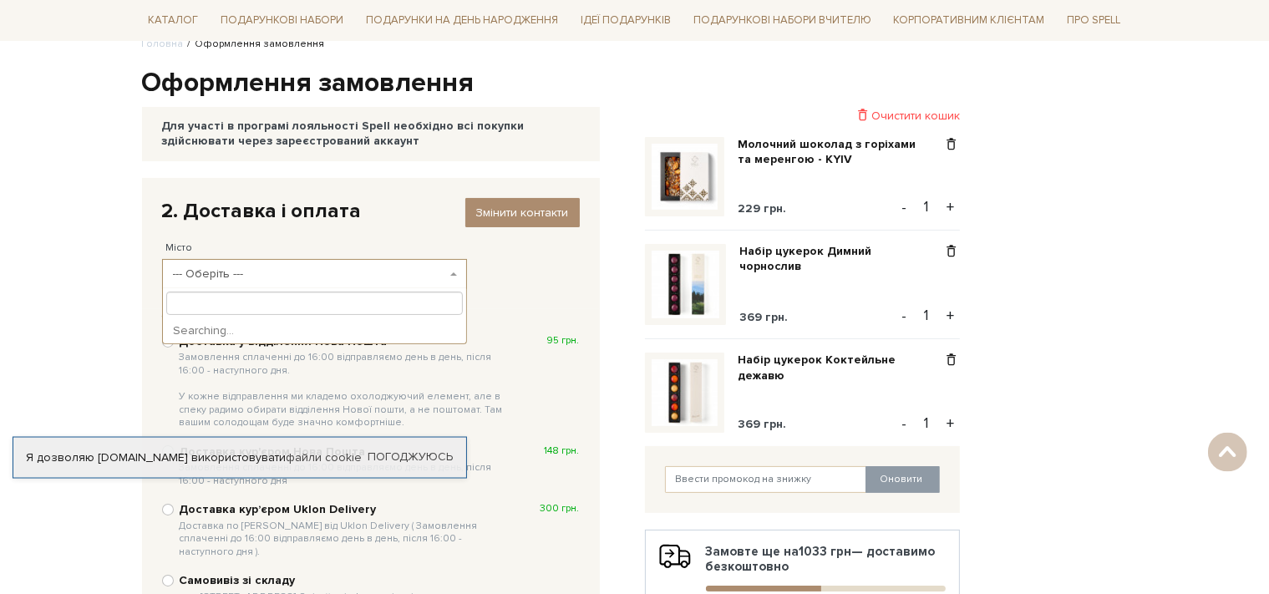
click at [330, 269] on span "--- Оберіть ---" at bounding box center [309, 274] width 273 height 17
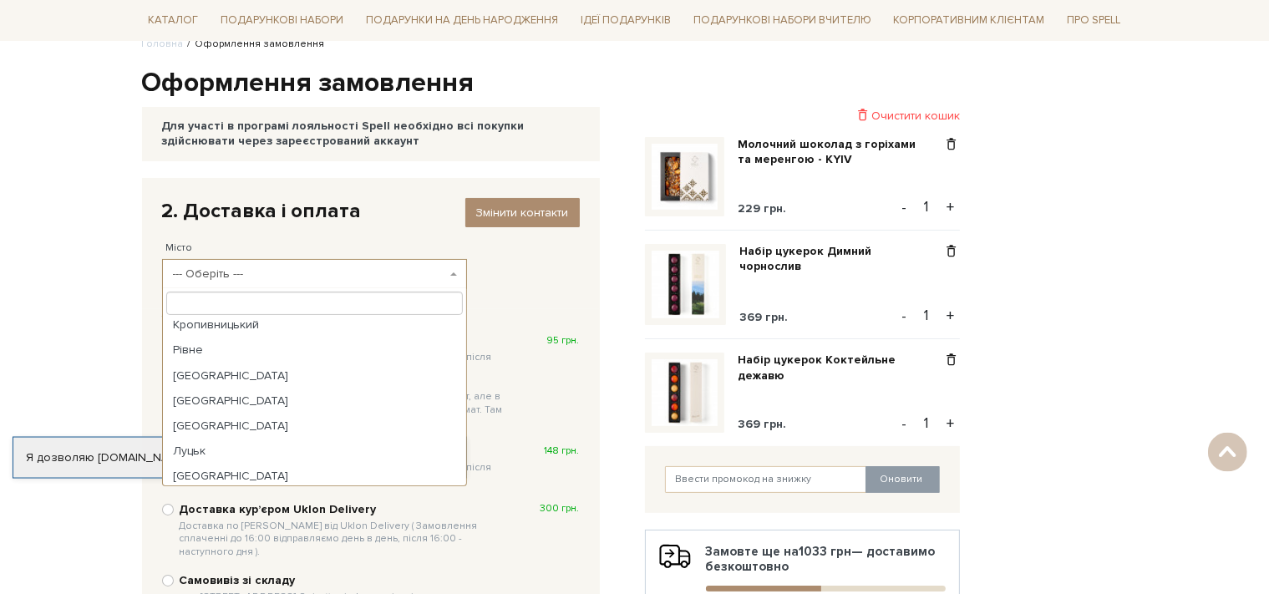
scroll to position [438, 0]
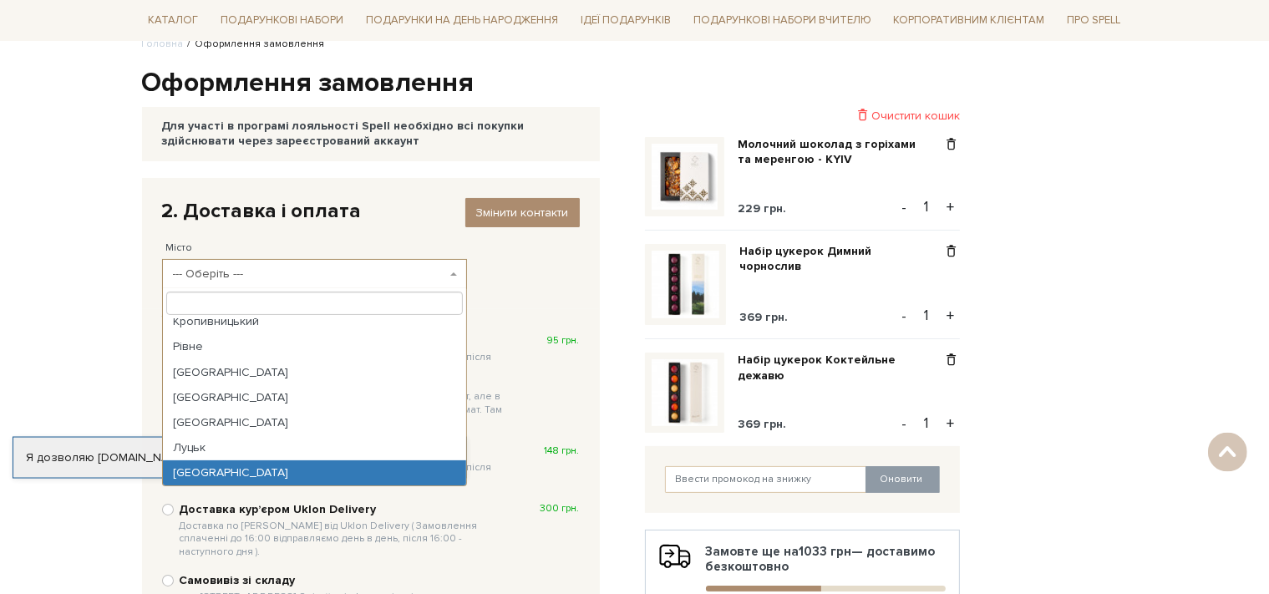
select select "[GEOGRAPHIC_DATA]"
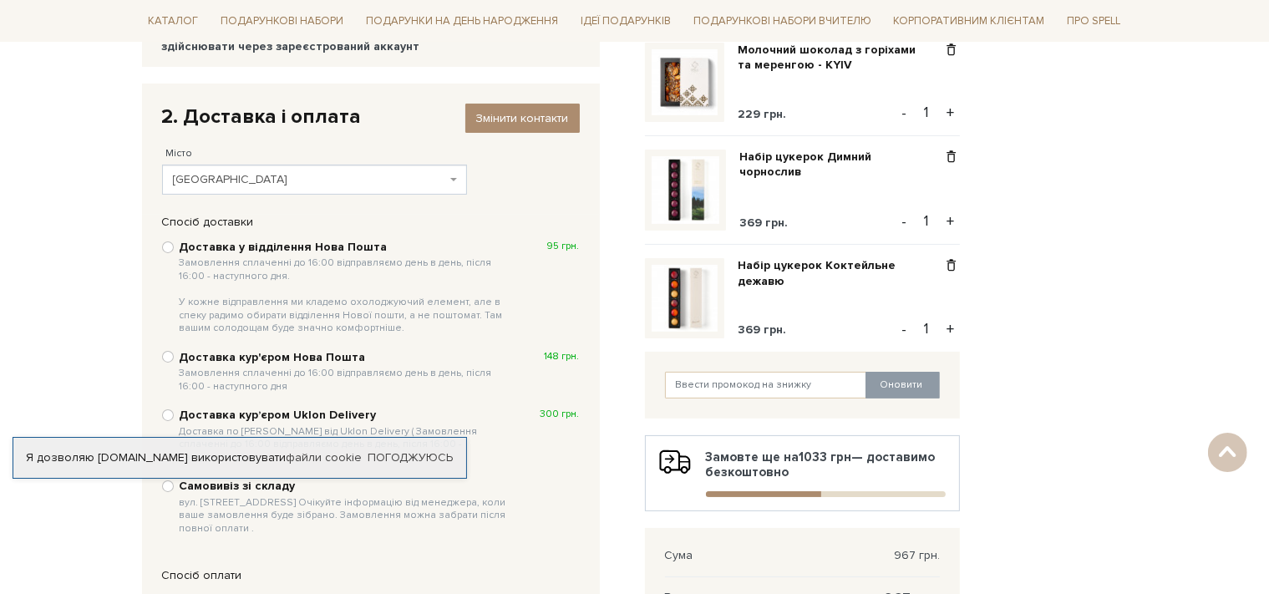
scroll to position [236, 0]
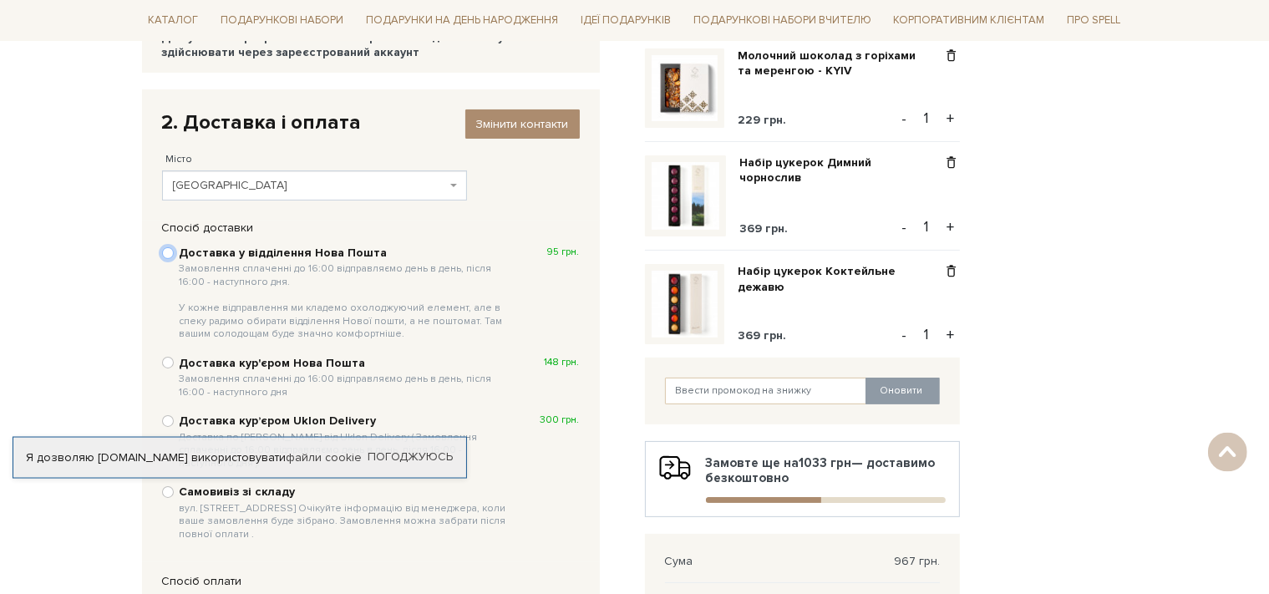
click at [169, 251] on input "Доставка у відділення Нова Пошта Замовлення сплаченні до 16:00 відправляємо ден…" at bounding box center [168, 253] width 12 height 12
radio input "true"
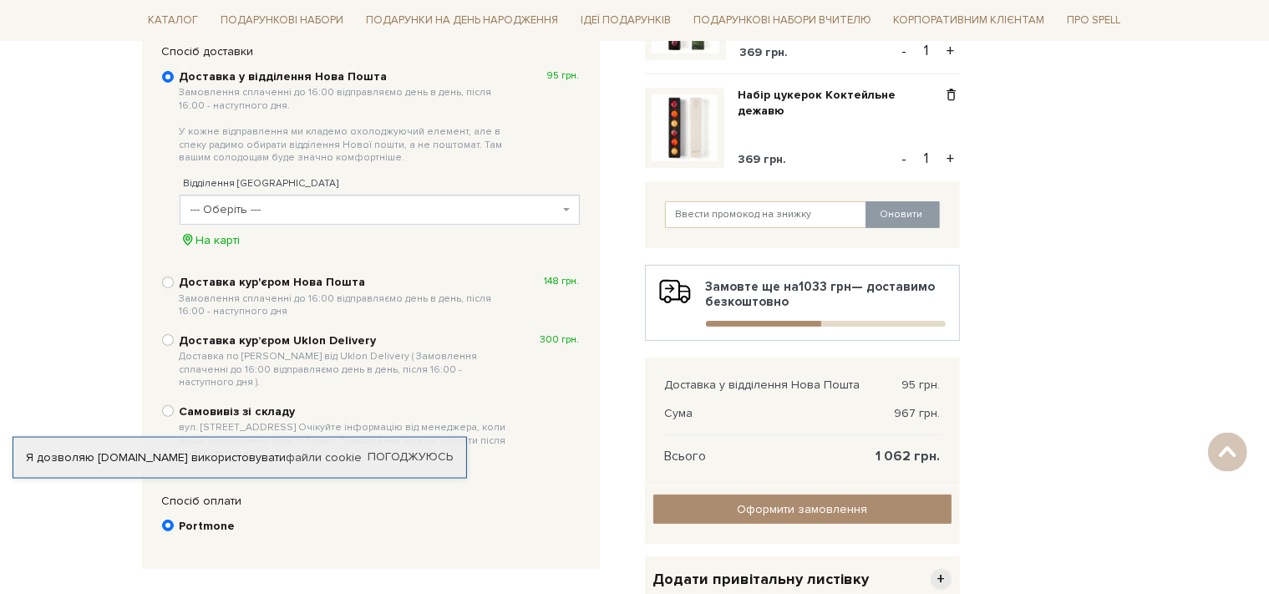
scroll to position [324, 0]
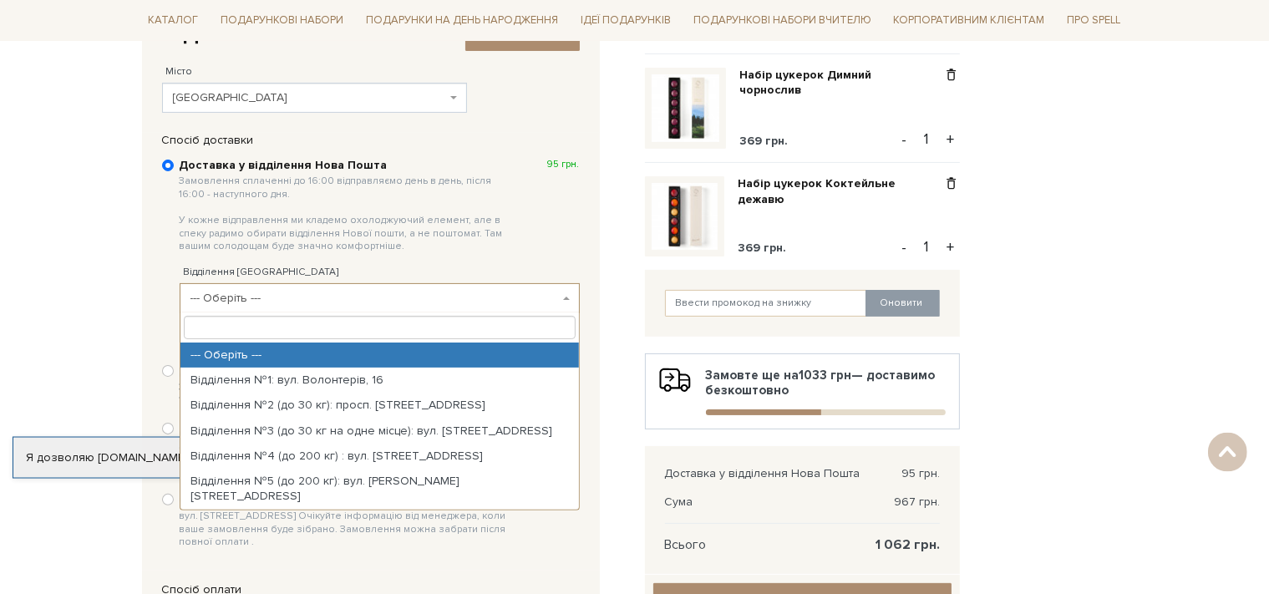
click at [378, 296] on span "--- Оберіть ---" at bounding box center [374, 298] width 368 height 17
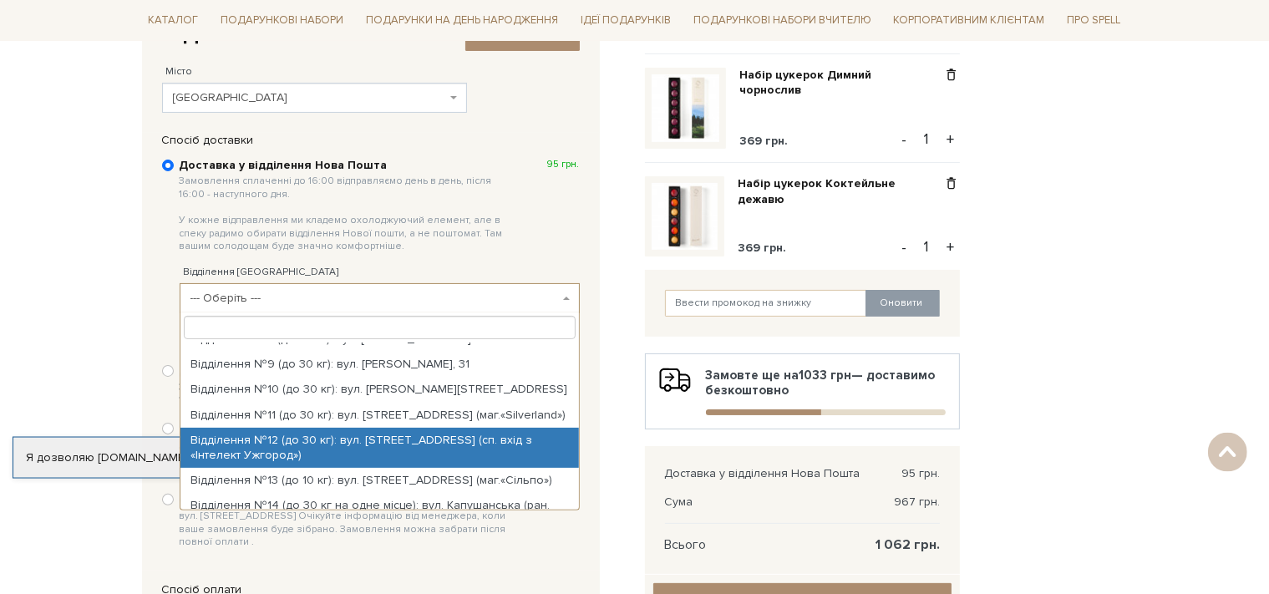
scroll to position [252, 0]
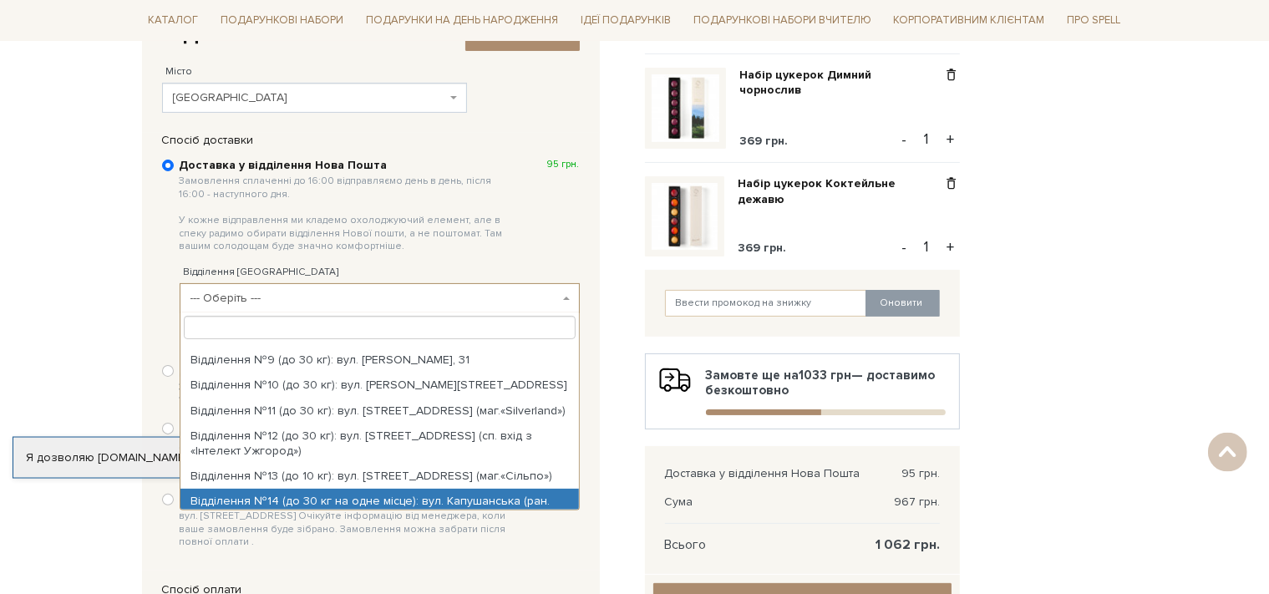
select select "Відділення №14 (до 30 кг на одне місце): вул. Капушанська (ран. Перемоги), 42"
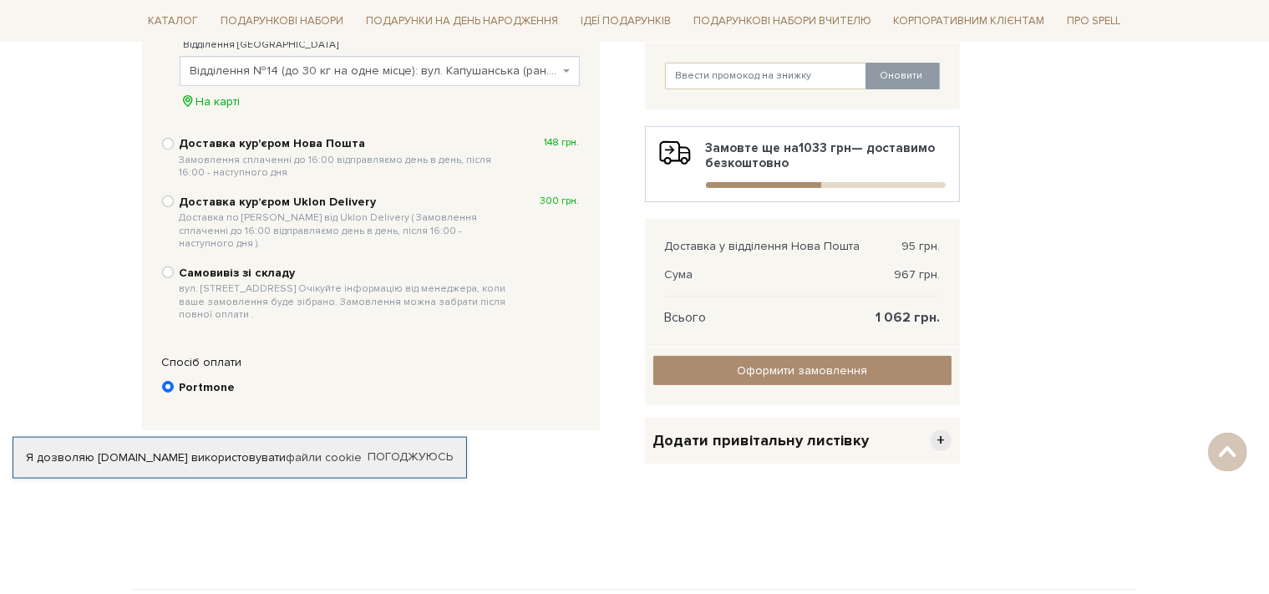
scroll to position [617, 0]
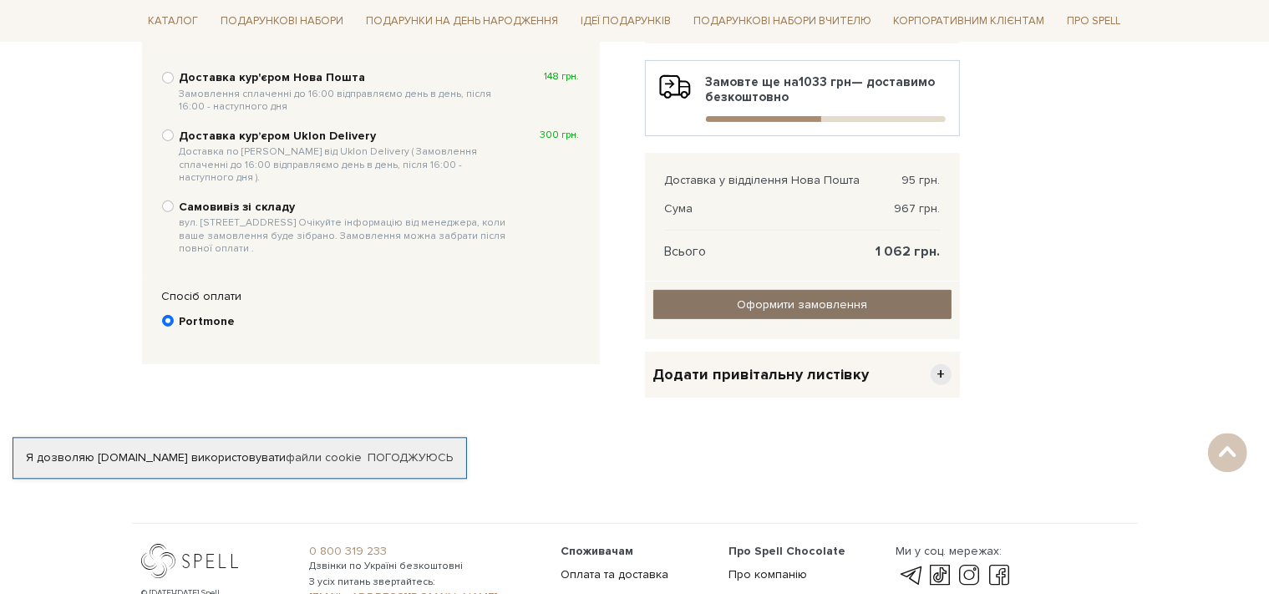
click at [864, 305] on input "Оформити замовлення" at bounding box center [802, 304] width 298 height 29
